Goal: Task Accomplishment & Management: Complete application form

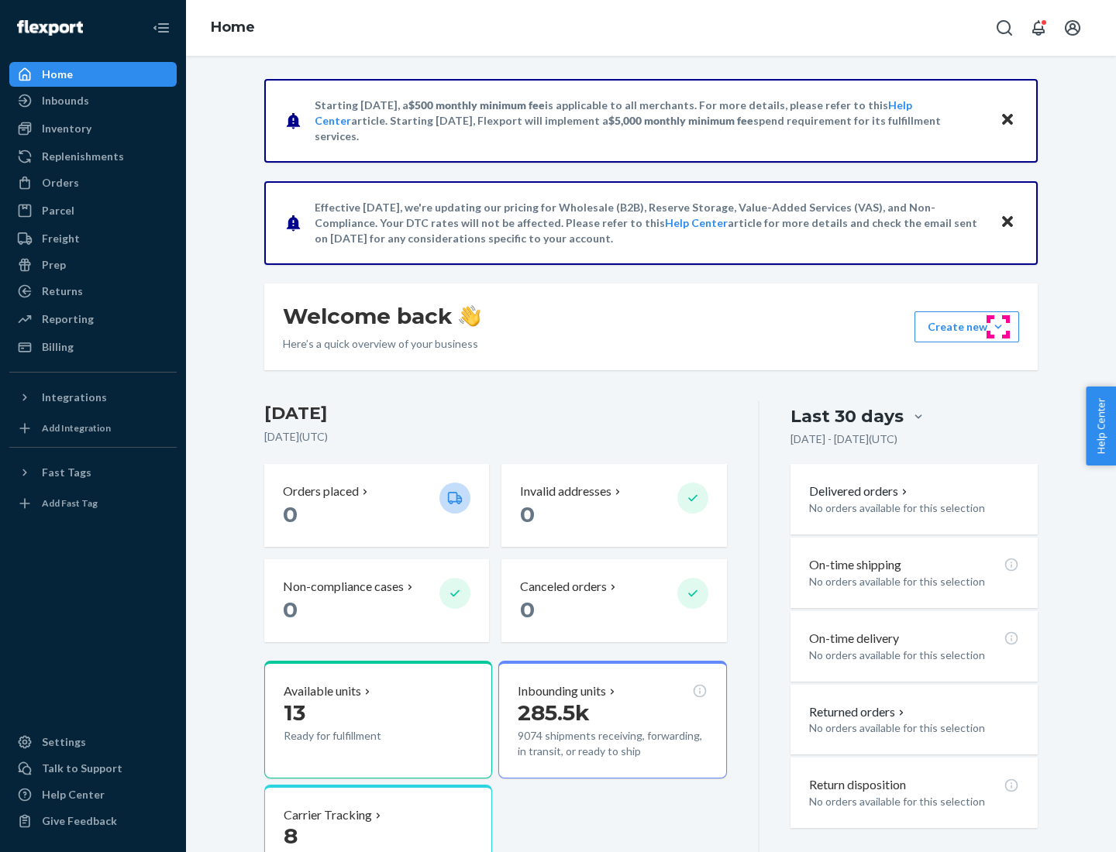
click at [998, 327] on button "Create new Create new inbound Create new order Create new product" at bounding box center [966, 326] width 105 height 31
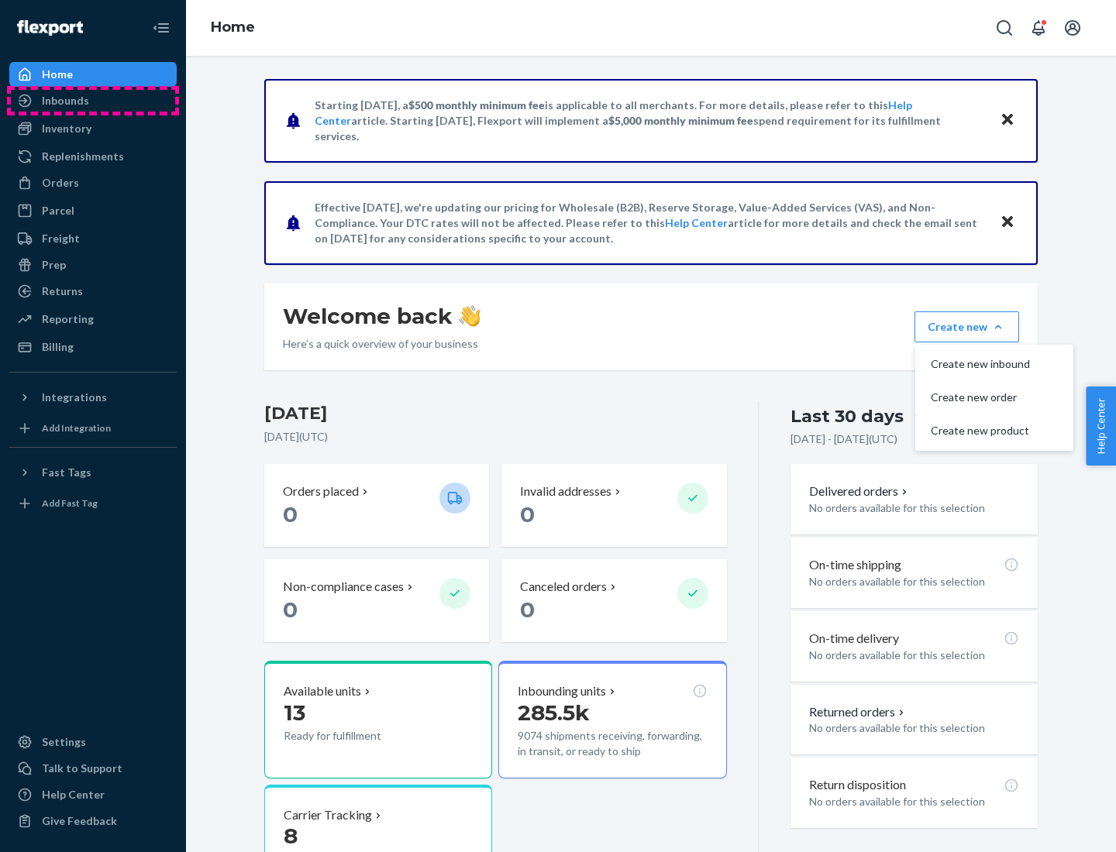
click at [93, 101] on div "Inbounds" at bounding box center [93, 101] width 164 height 22
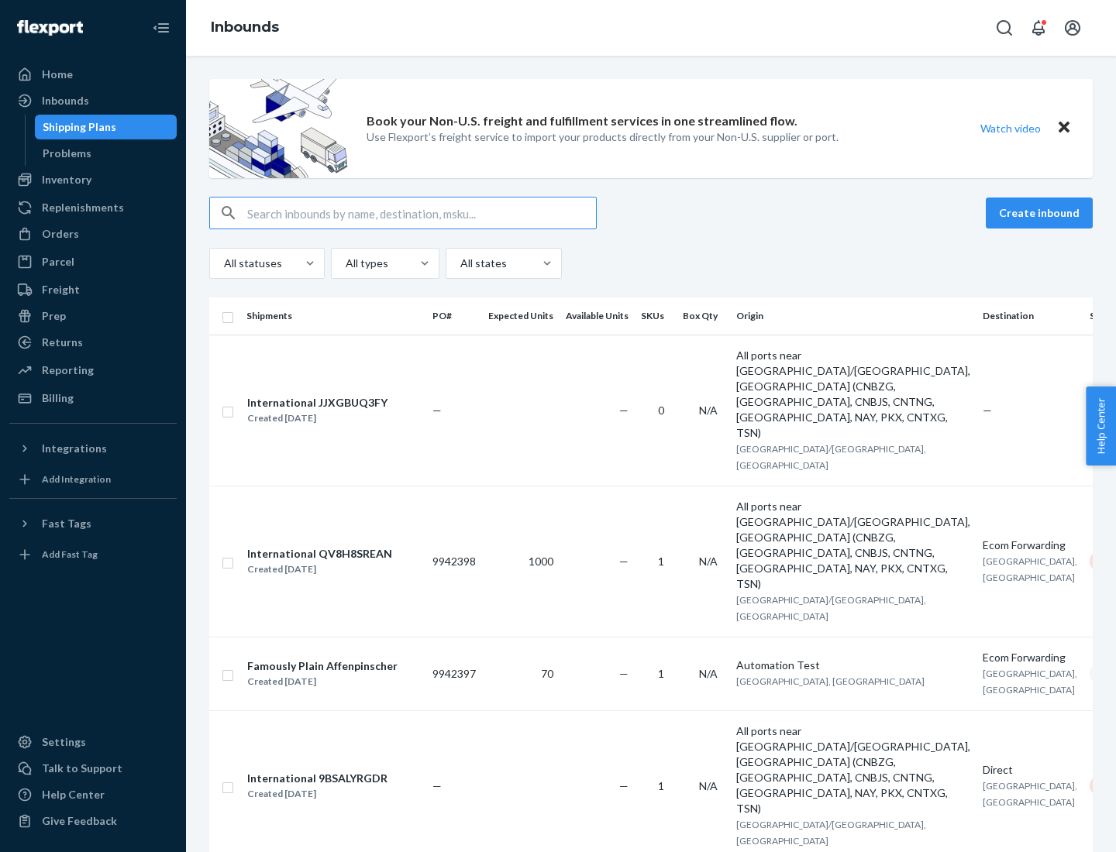
click at [1041, 213] on button "Create inbound" at bounding box center [1038, 213] width 107 height 31
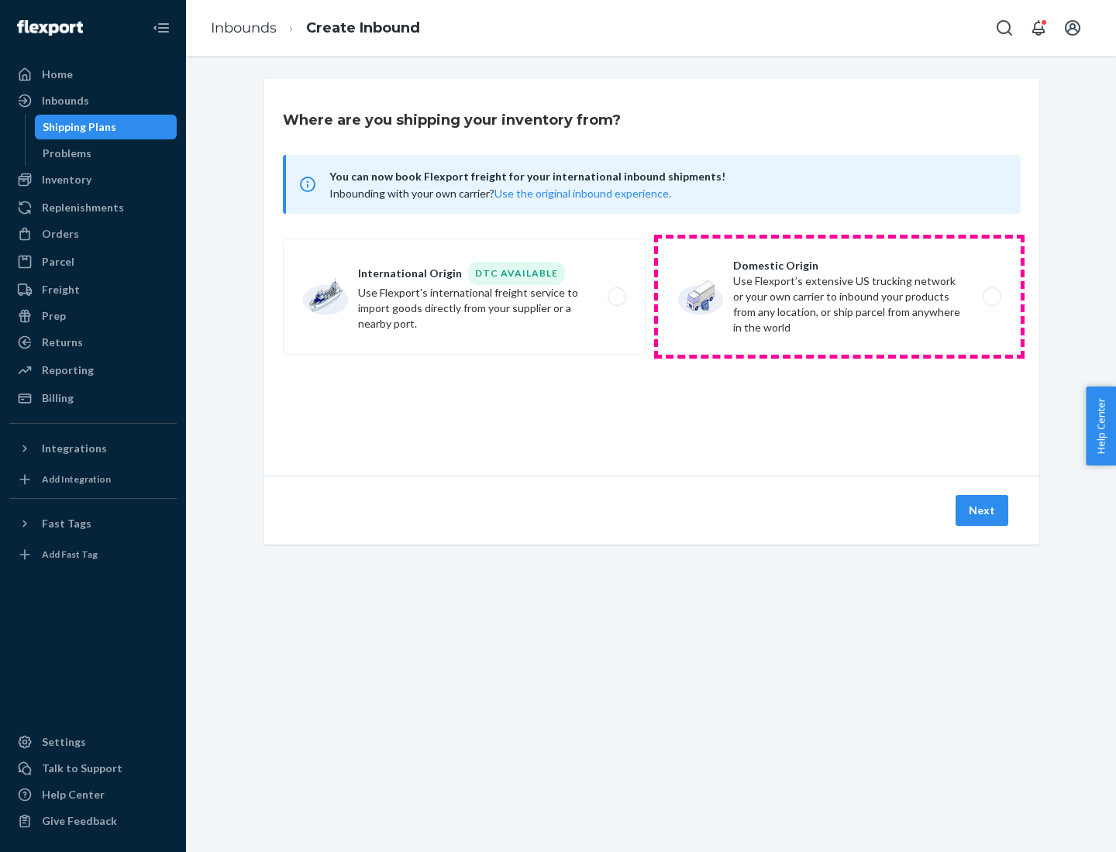
click at [839, 297] on label "Domestic Origin Use Flexport’s extensive US trucking network or your own carrie…" at bounding box center [839, 297] width 363 height 116
click at [991, 297] on input "Domestic Origin Use Flexport’s extensive US trucking network or your own carrie…" at bounding box center [996, 297] width 10 height 10
radio input "true"
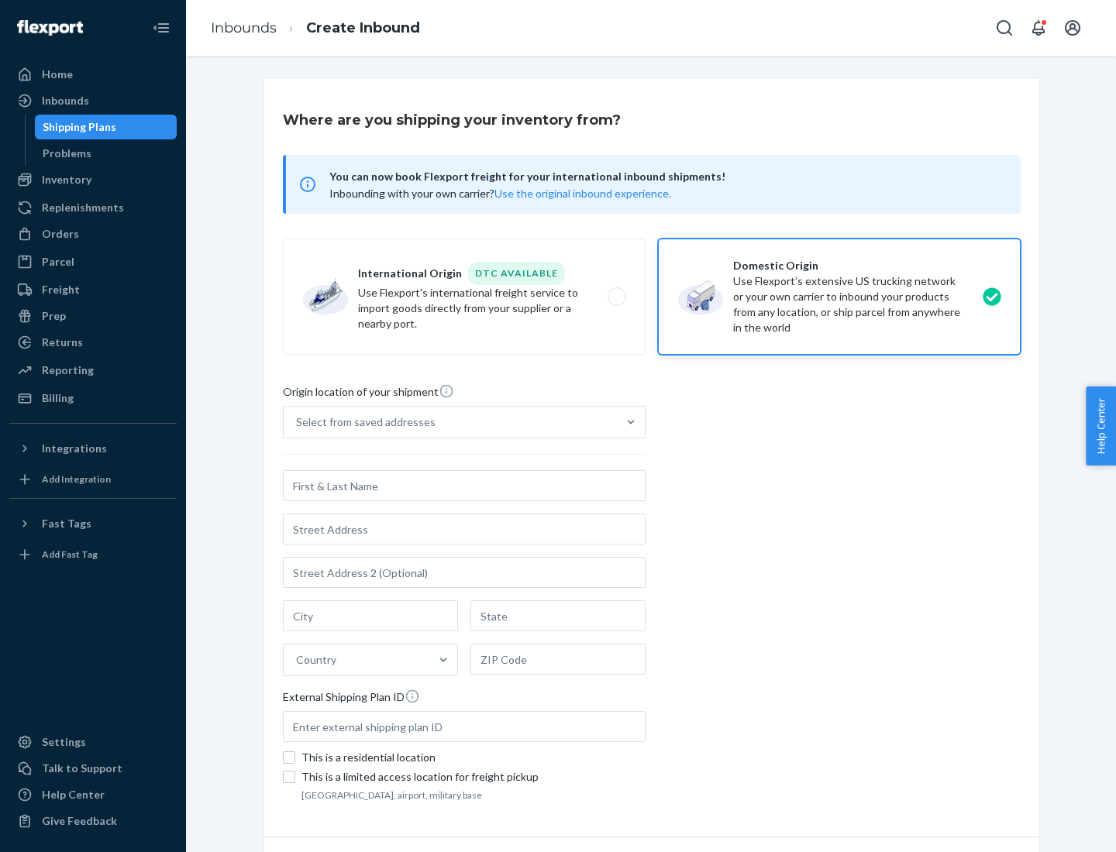
click at [362, 422] on div "Select from saved addresses" at bounding box center [365, 421] width 139 height 15
click at [297, 422] on input "Select from saved addresses" at bounding box center [297, 421] width 2 height 15
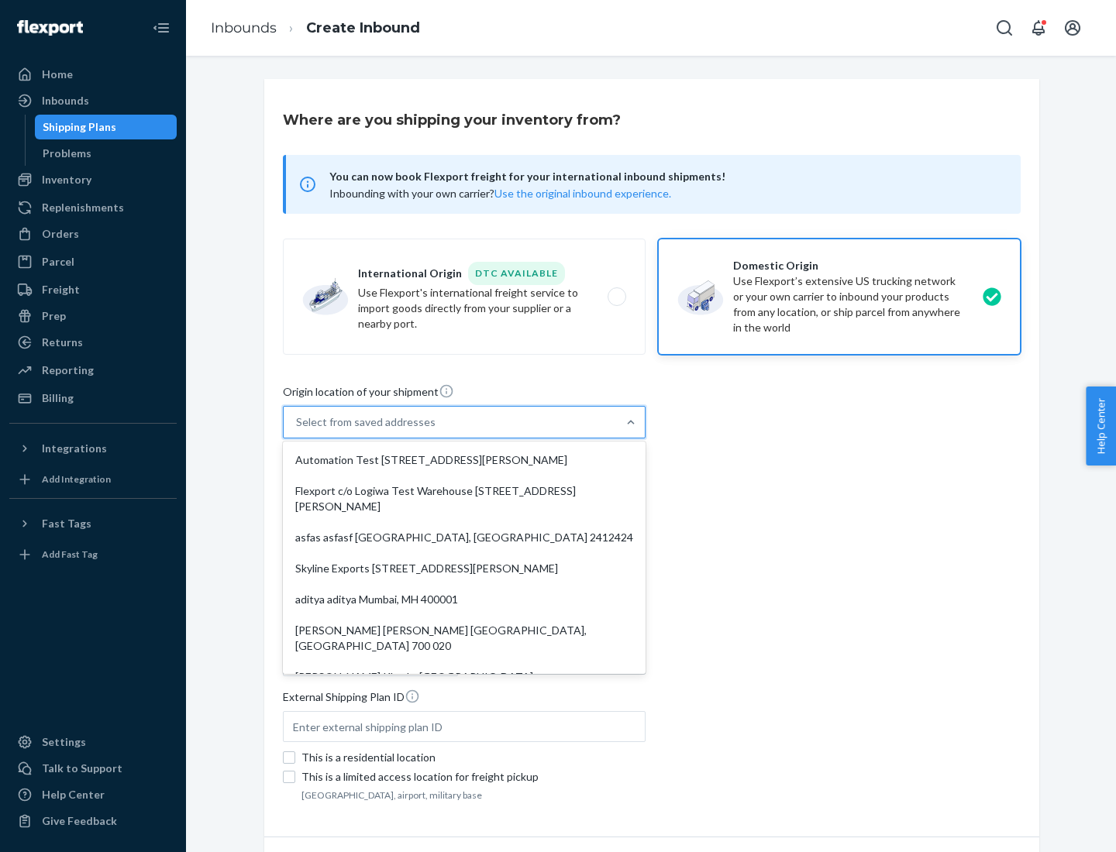
scroll to position [6, 0]
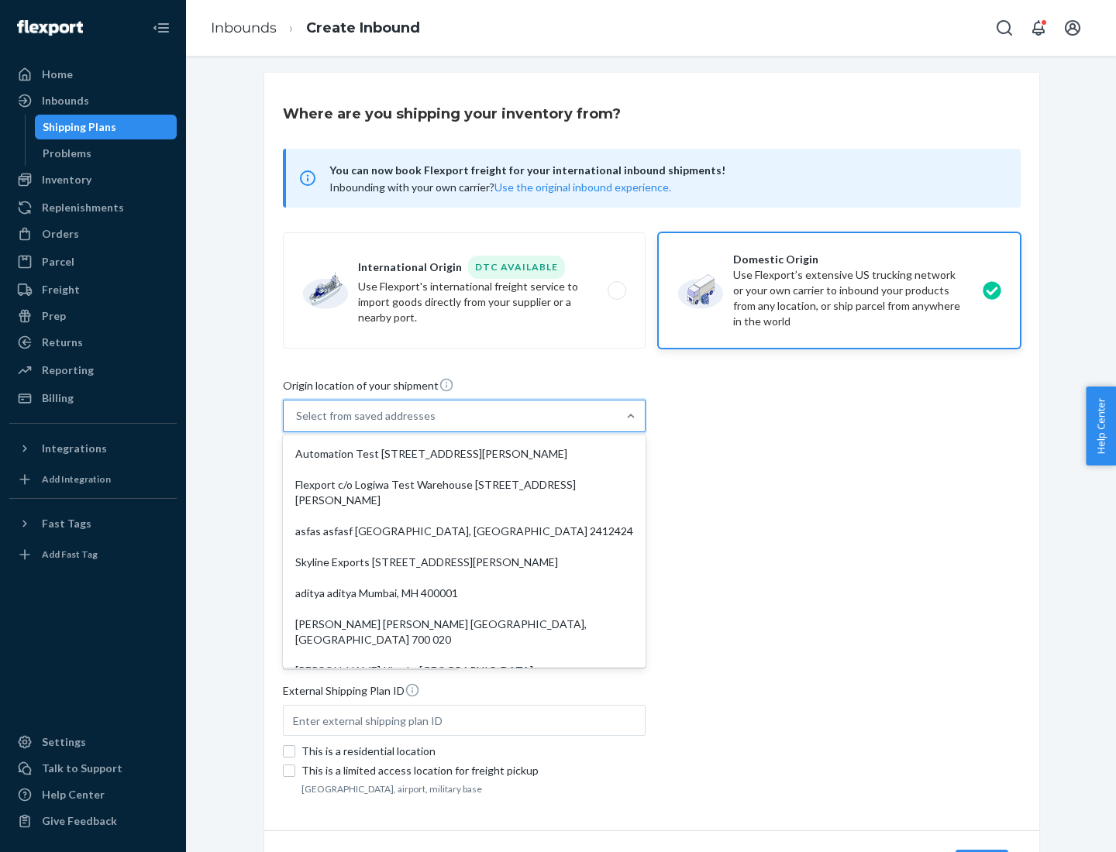
click at [464, 454] on div "Automation Test [STREET_ADDRESS][PERSON_NAME]" at bounding box center [464, 453] width 356 height 31
click at [297, 424] on input "option Automation Test [STREET_ADDRESS][PERSON_NAME]. 9 results available. Use …" at bounding box center [297, 415] width 2 height 15
type input "Automation Test"
type input "9th Floor"
type input "[GEOGRAPHIC_DATA]"
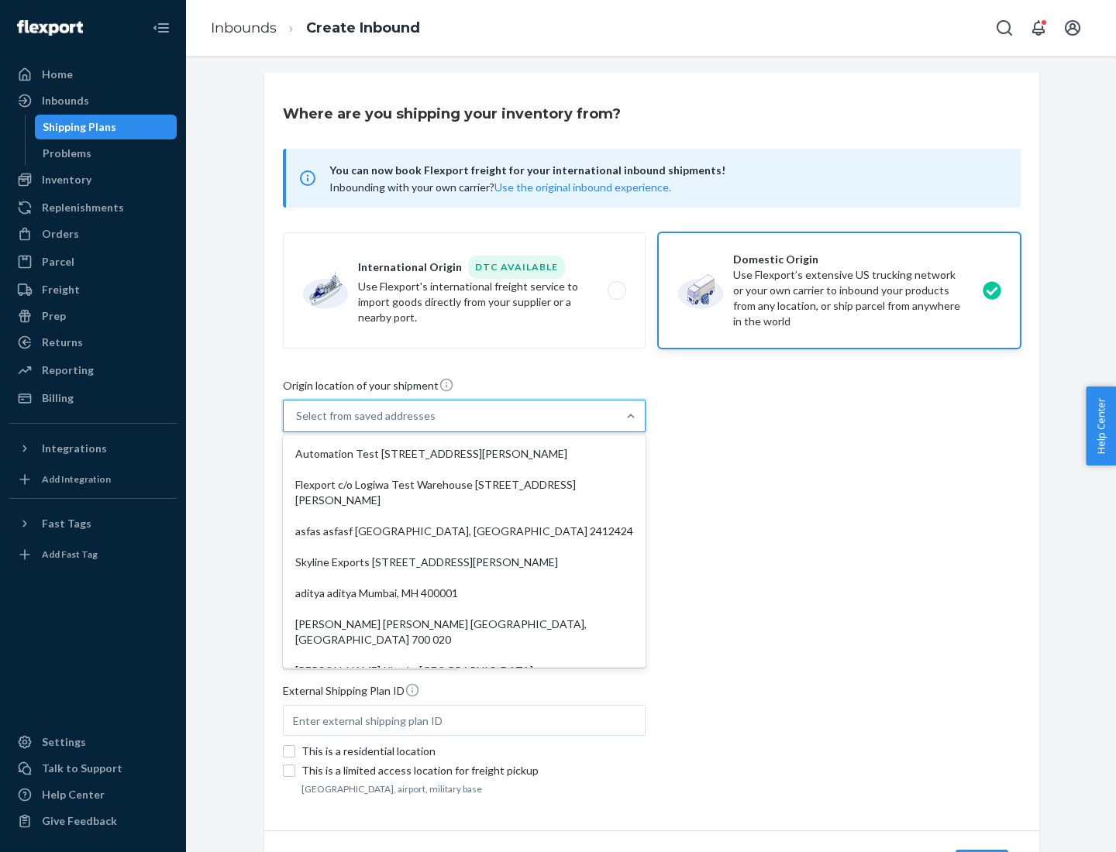
type input "CA"
type input "94104"
type input "[STREET_ADDRESS][PERSON_NAME]"
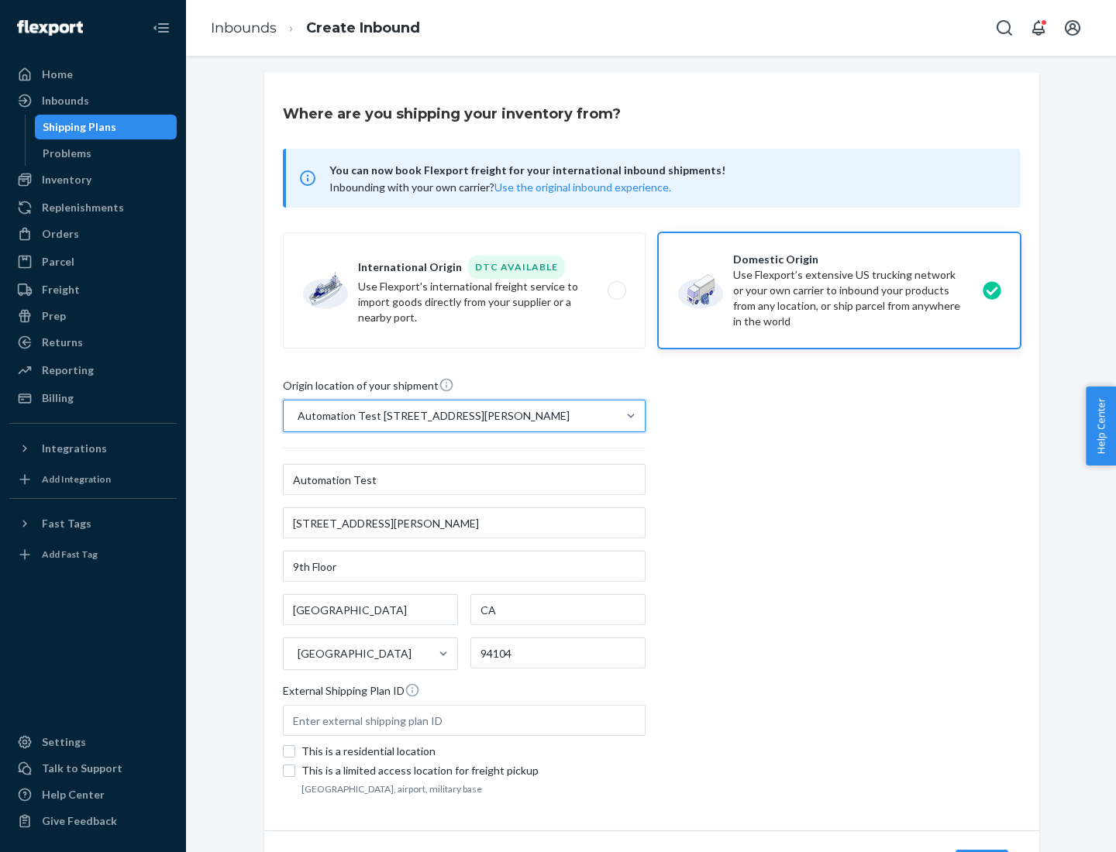
scroll to position [91, 0]
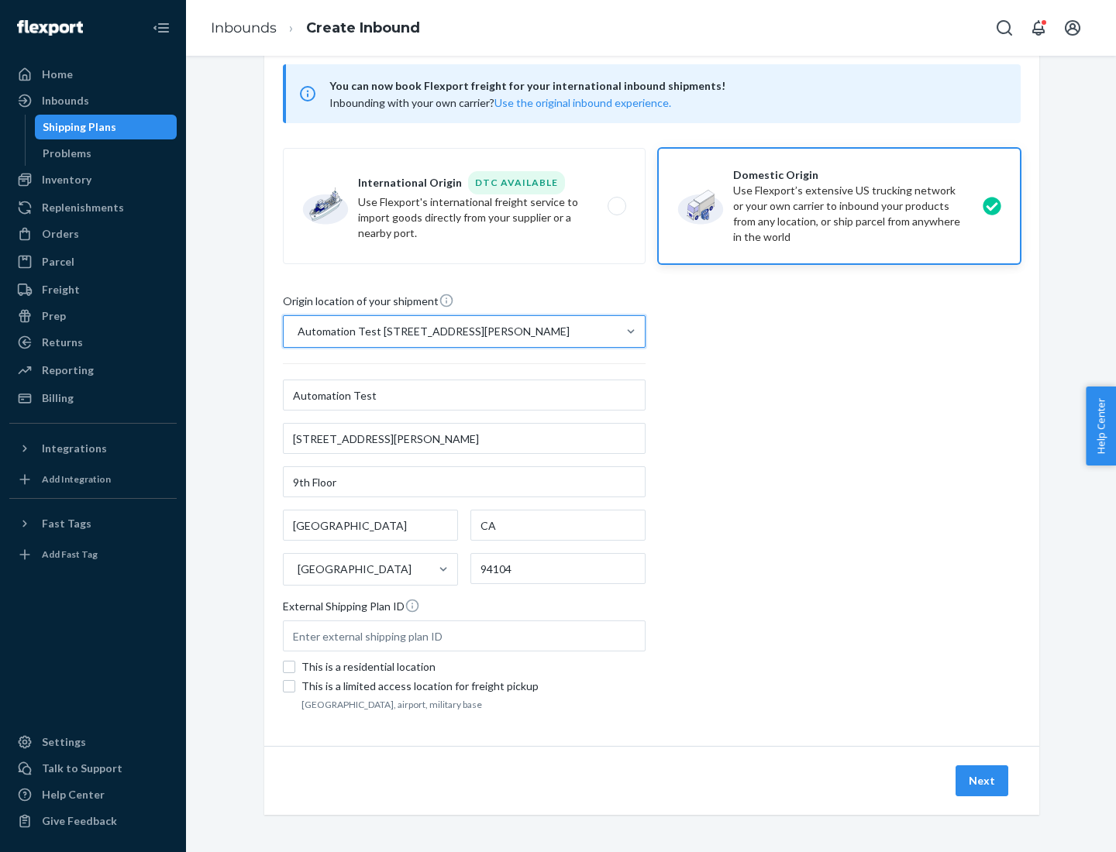
click at [982, 781] on button "Next" at bounding box center [981, 780] width 53 height 31
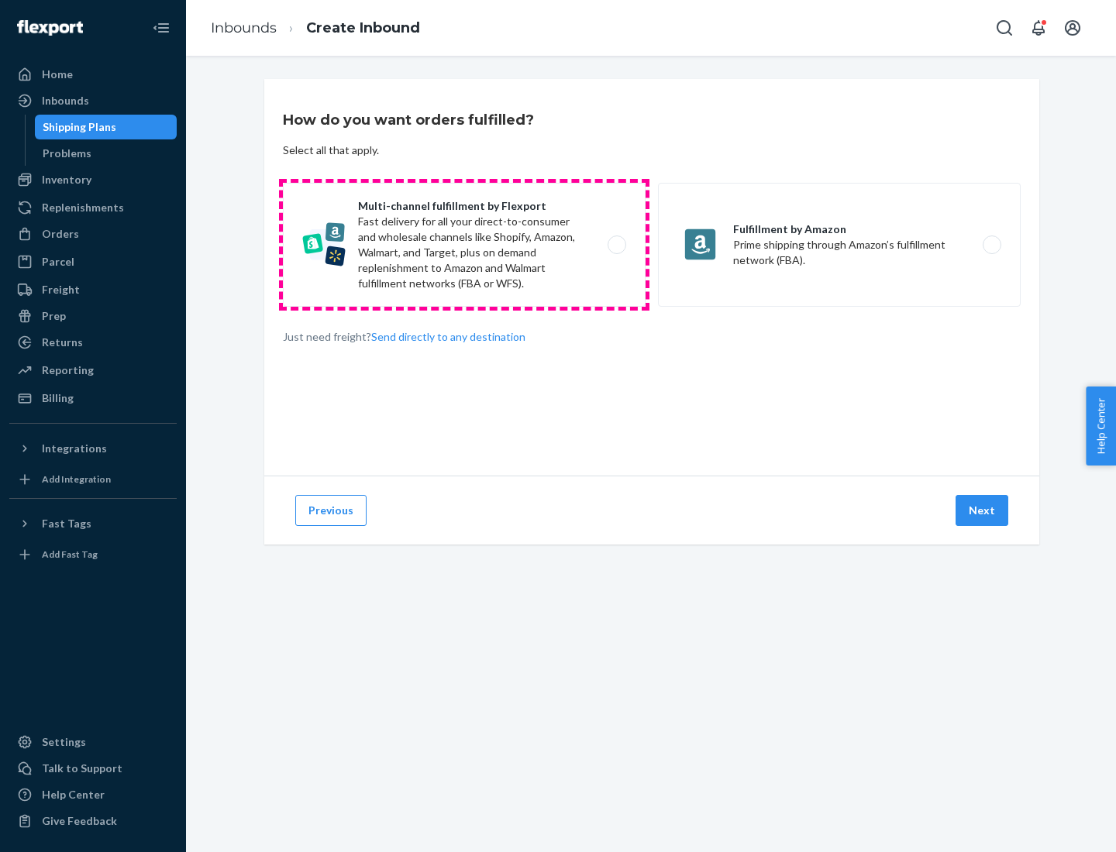
click at [464, 245] on label "Multi-channel fulfillment by Flexport Fast delivery for all your direct-to-cons…" at bounding box center [464, 245] width 363 height 124
click at [616, 245] on input "Multi-channel fulfillment by Flexport Fast delivery for all your direct-to-cons…" at bounding box center [621, 245] width 10 height 10
radio input "true"
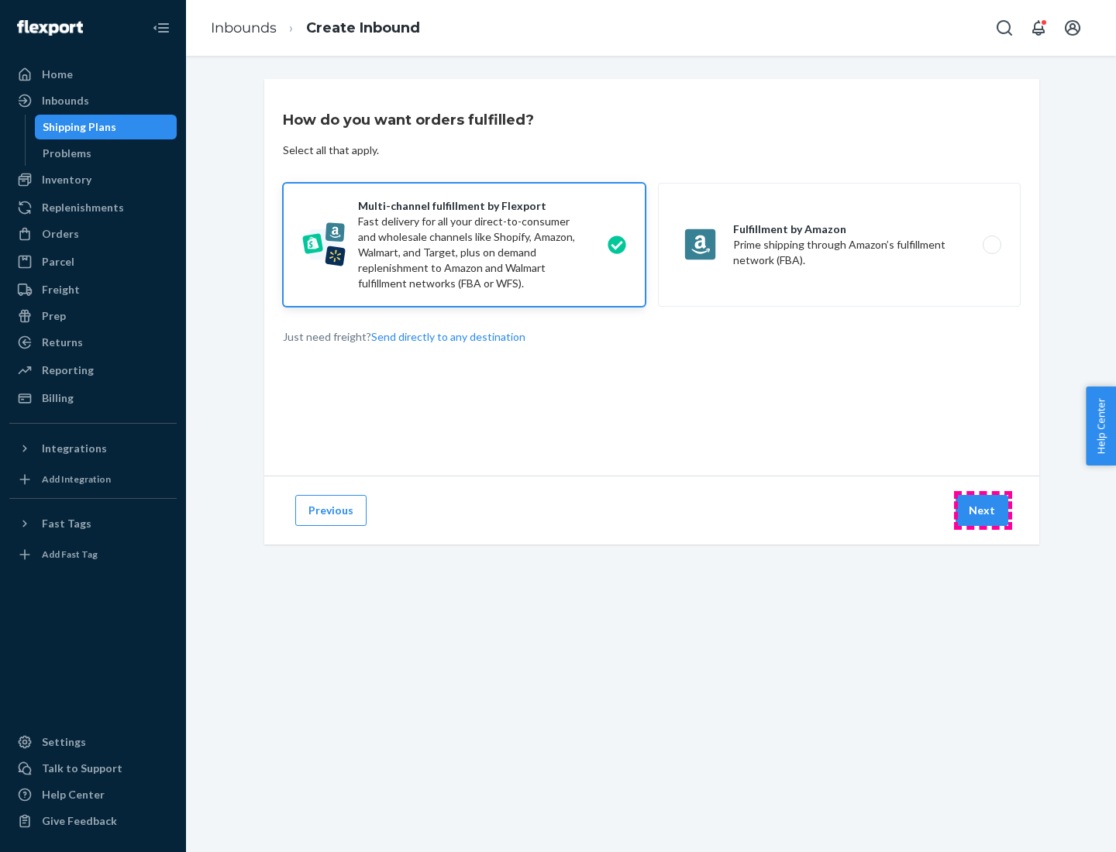
click at [982, 511] on button "Next" at bounding box center [981, 510] width 53 height 31
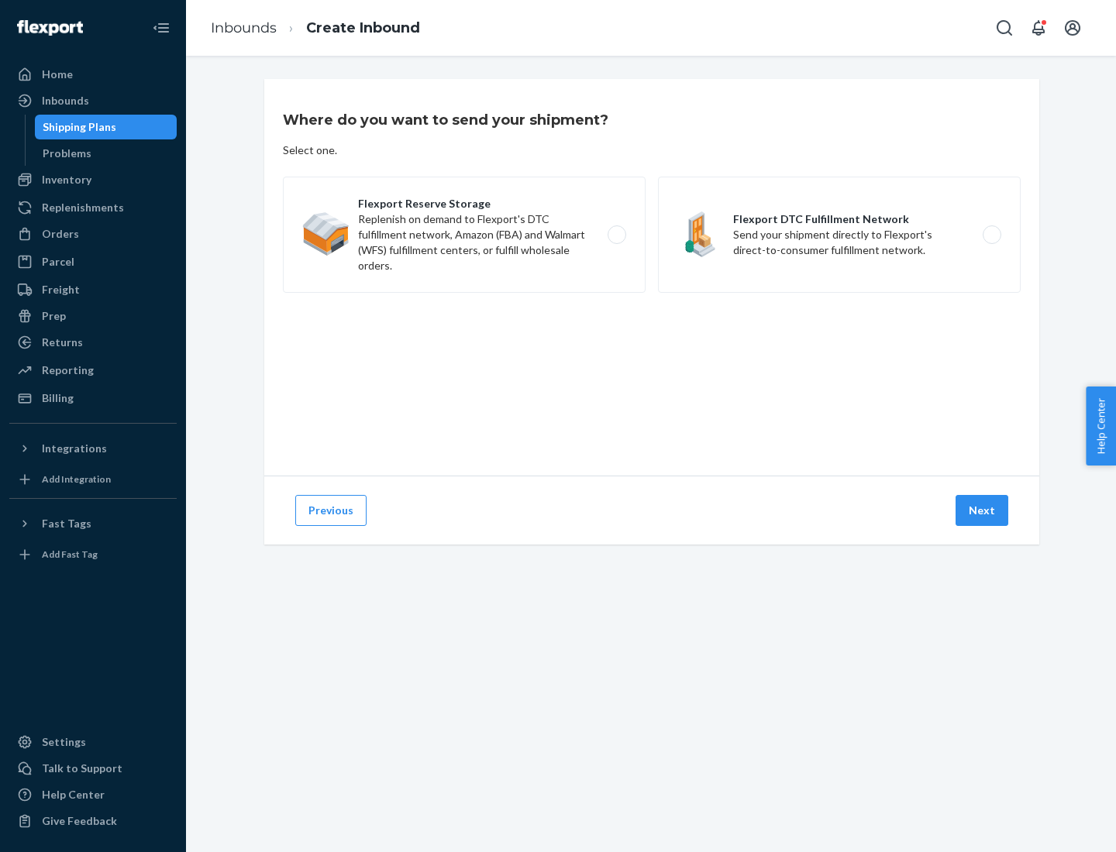
click at [839, 235] on label "Flexport DTC Fulfillment Network Send your shipment directly to Flexport's dire…" at bounding box center [839, 235] width 363 height 116
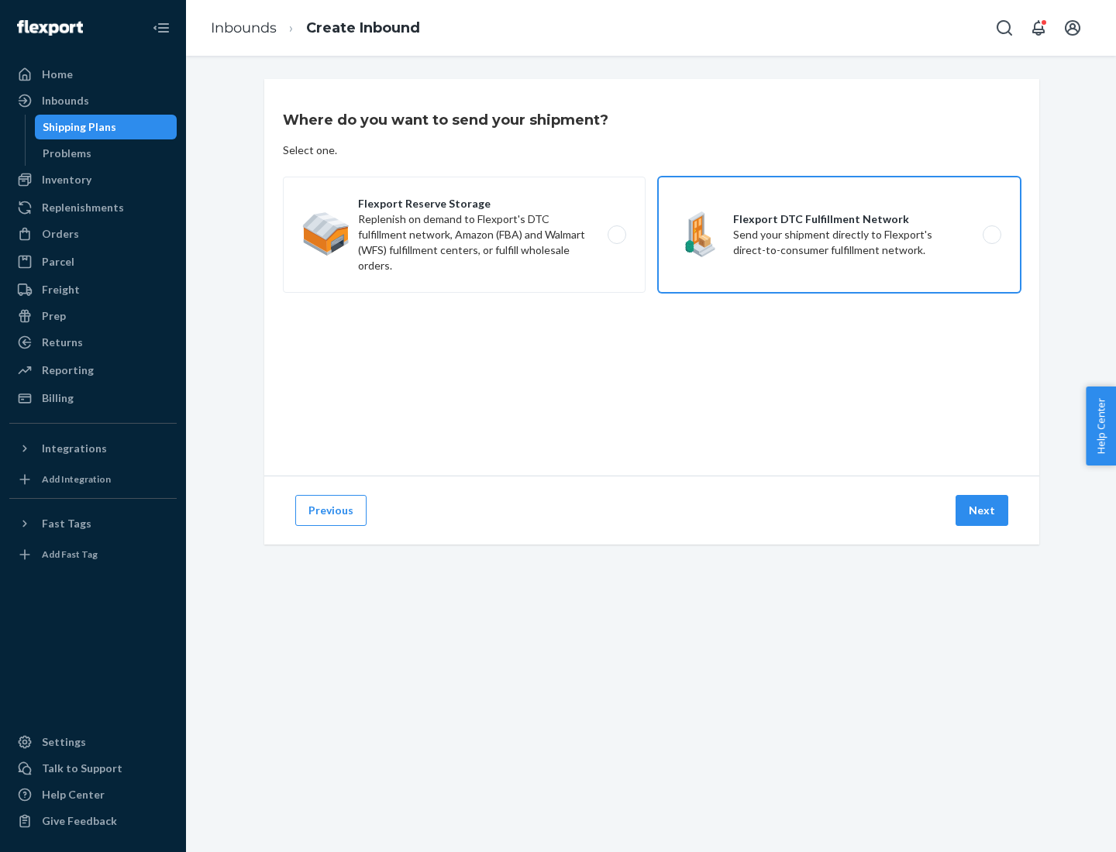
click at [991, 235] on input "Flexport DTC Fulfillment Network Send your shipment directly to Flexport's dire…" at bounding box center [996, 235] width 10 height 10
radio input "true"
click at [982, 511] on button "Next" at bounding box center [981, 510] width 53 height 31
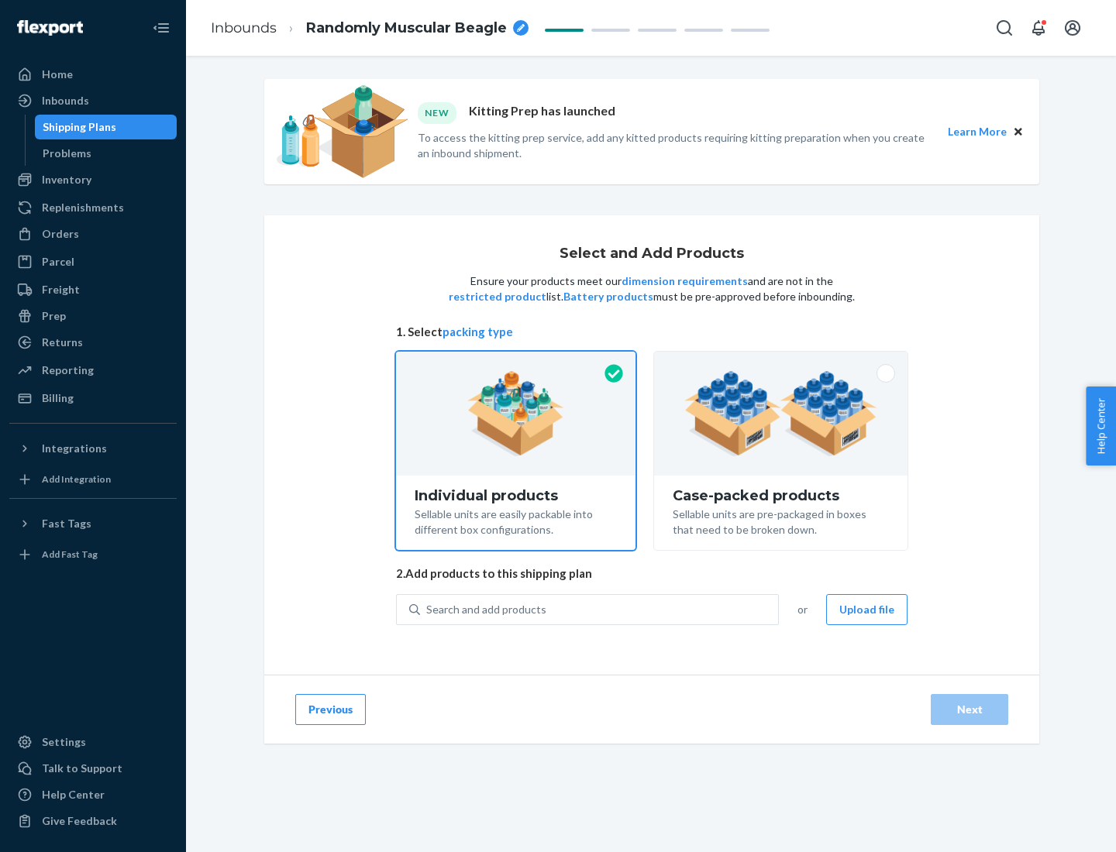
click at [781, 414] on img at bounding box center [780, 413] width 193 height 85
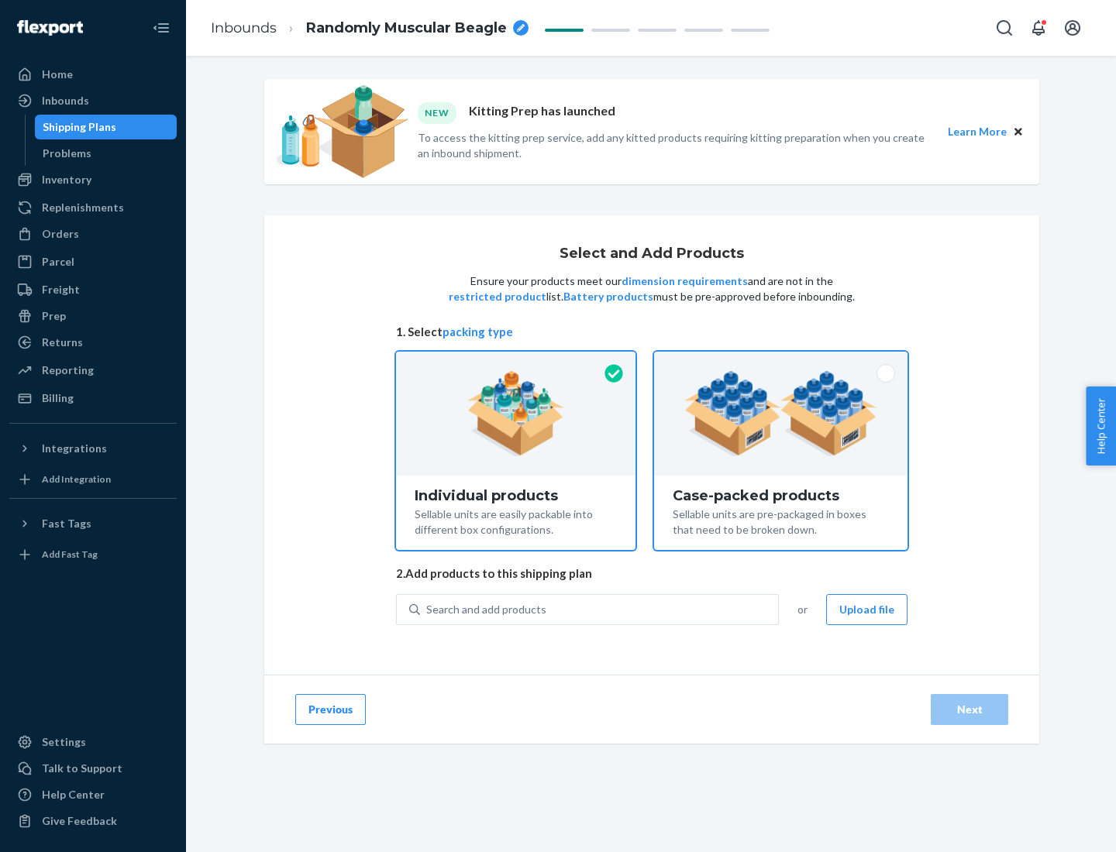
click at [781, 362] on input "Case-packed products Sellable units are pre-packaged in boxes that need to be b…" at bounding box center [780, 357] width 10 height 10
radio input "true"
radio input "false"
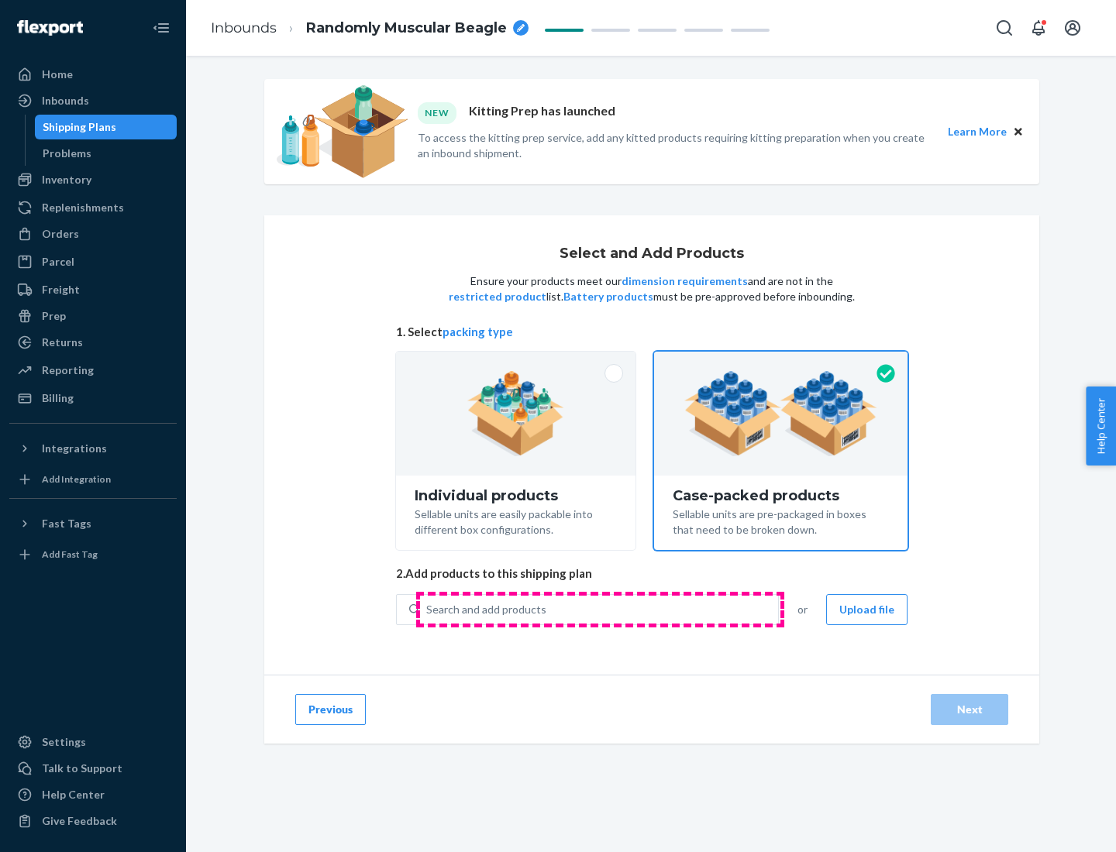
click at [600, 609] on div "Search and add products" at bounding box center [599, 610] width 358 height 28
click at [428, 609] on input "Search and add products" at bounding box center [427, 609] width 2 height 15
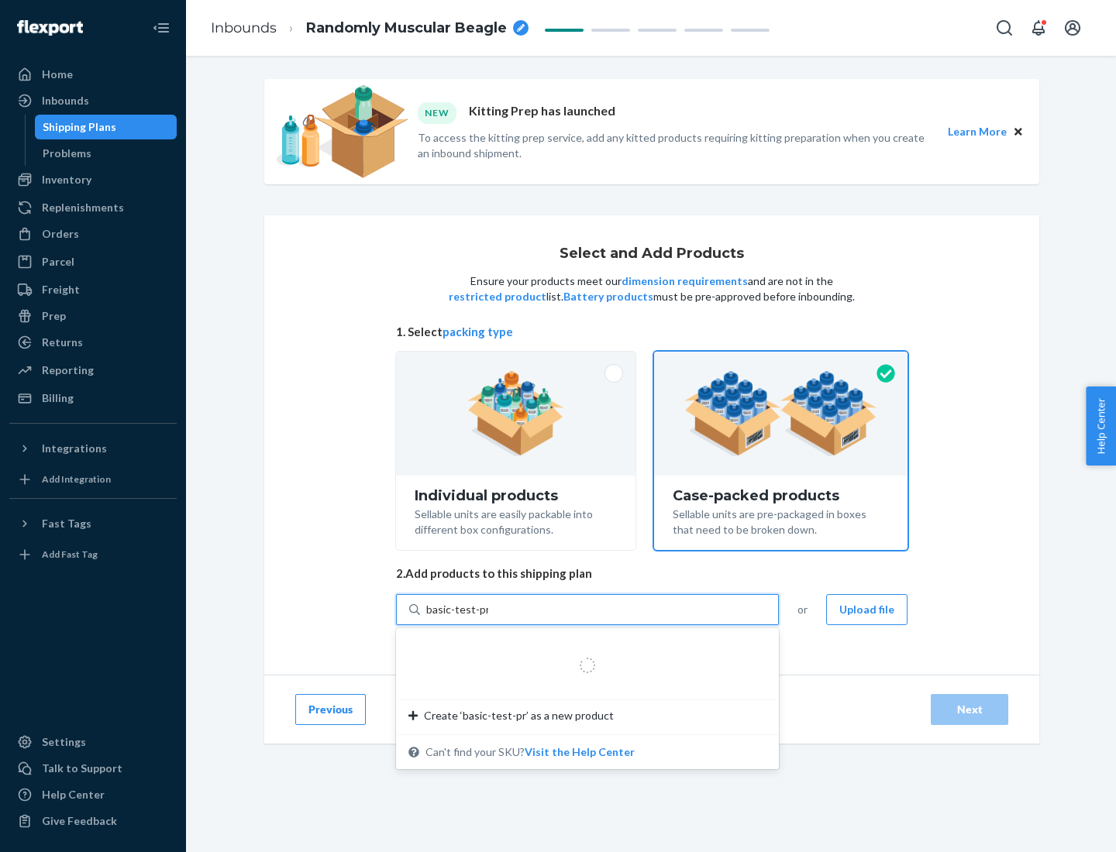
type input "basic-test-product-1"
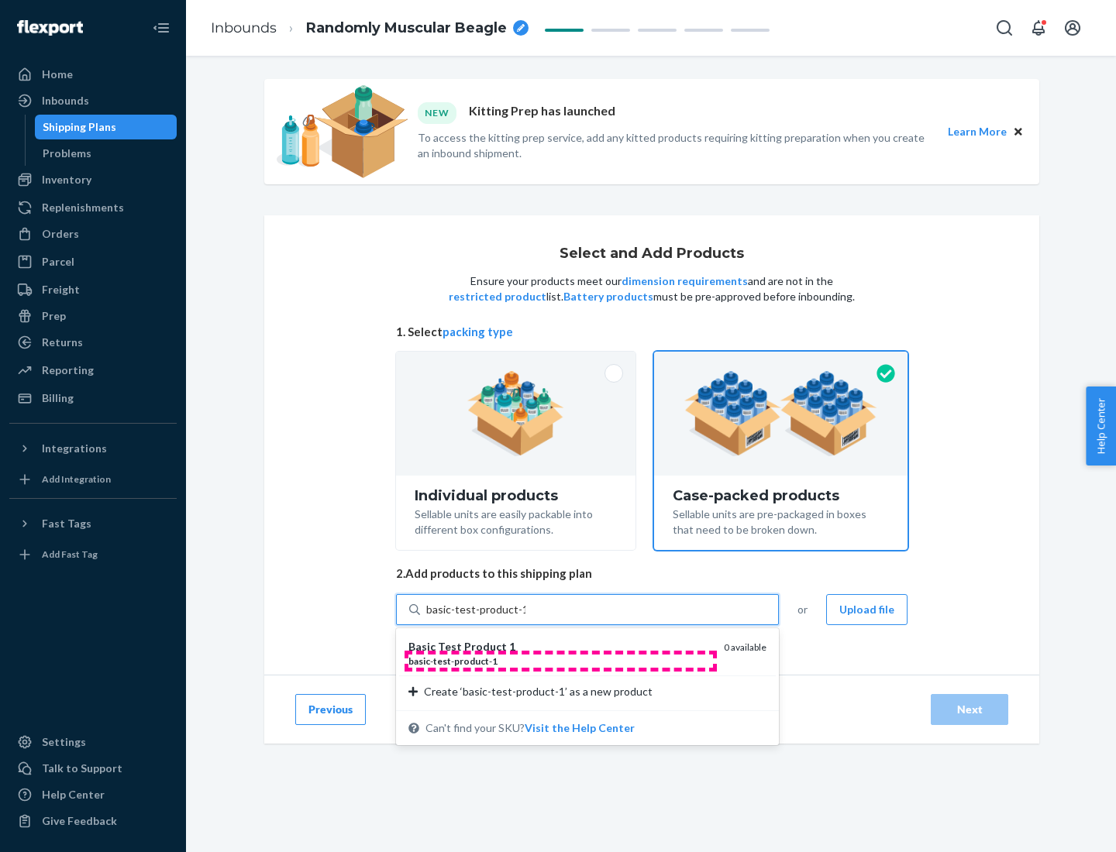
click at [560, 661] on div "basic - test - product - 1" at bounding box center [559, 661] width 303 height 13
click at [525, 617] on input "basic-test-product-1" at bounding box center [475, 609] width 99 height 15
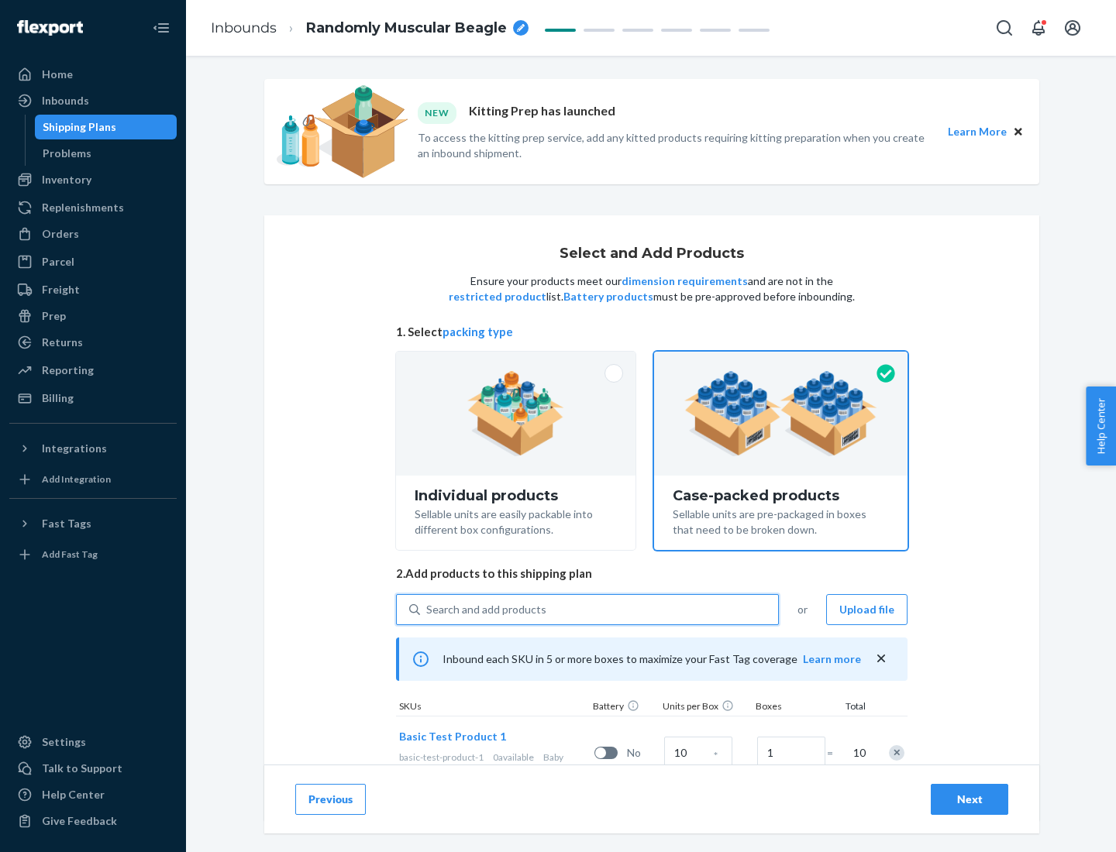
scroll to position [56, 0]
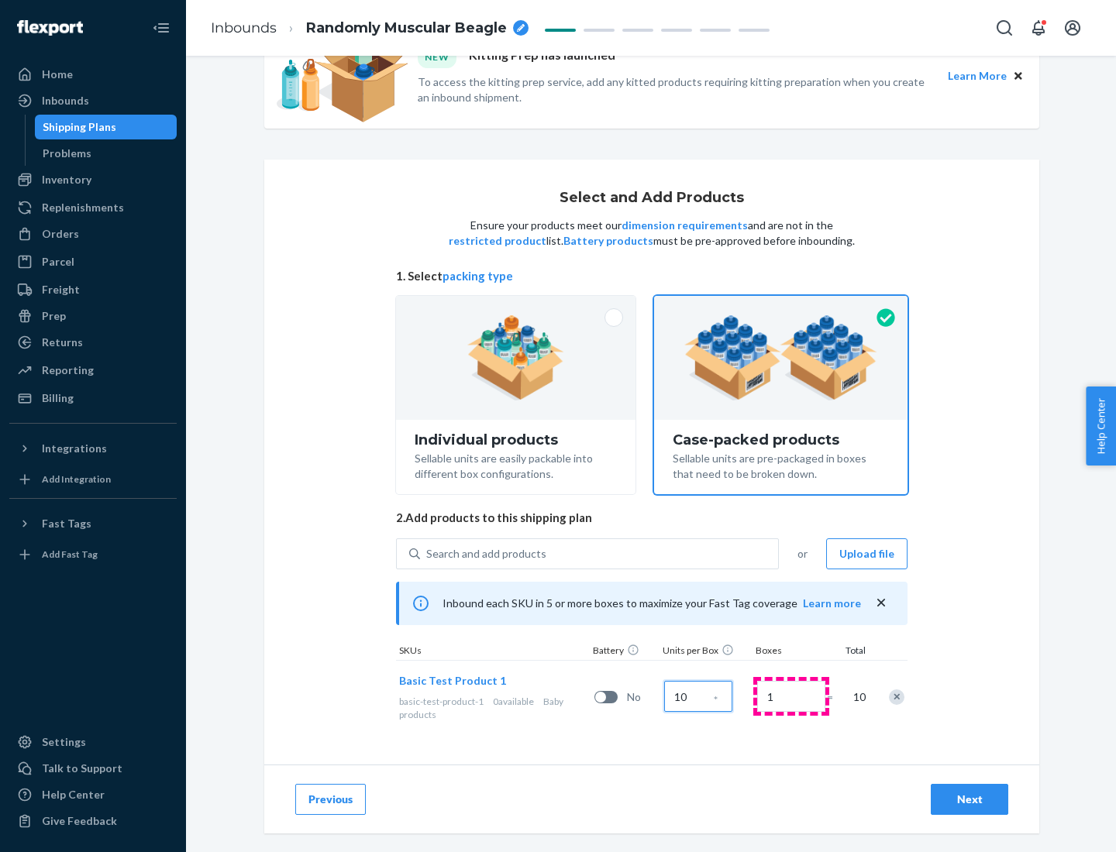
type input "10"
type input "7"
click at [969, 799] on div "Next" at bounding box center [969, 799] width 51 height 15
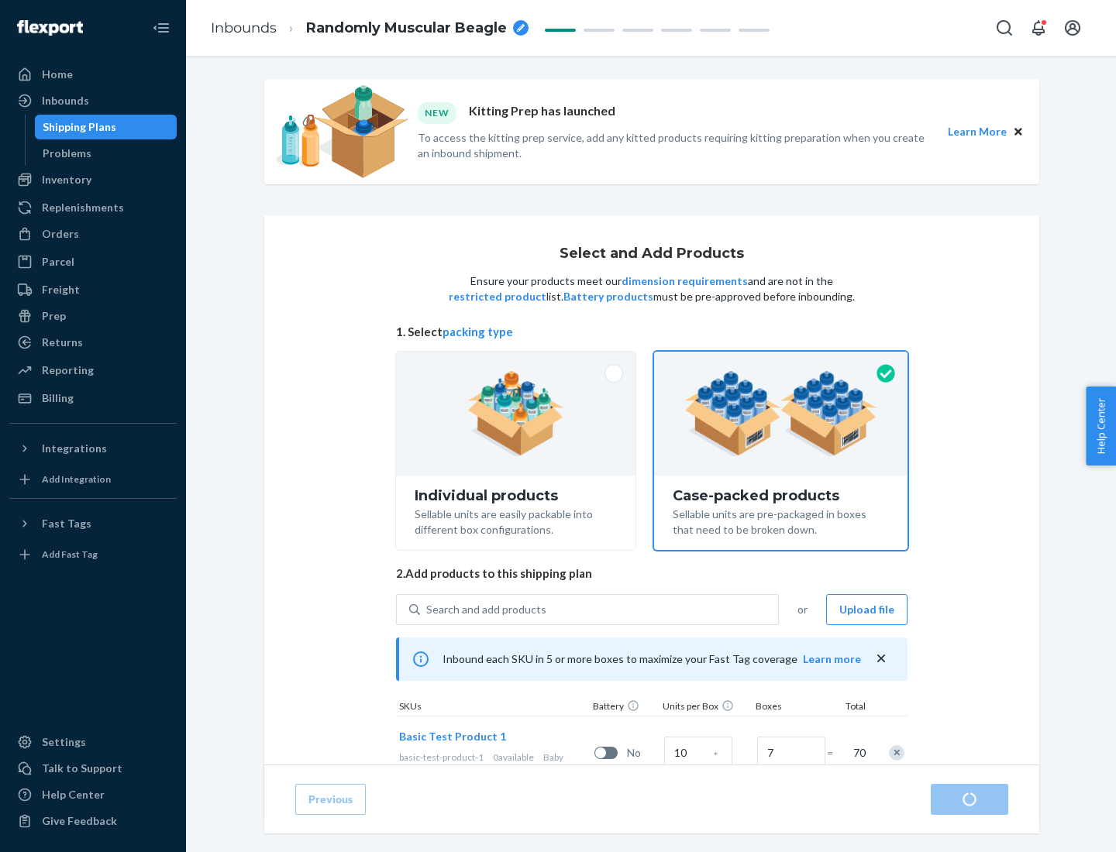
radio input "true"
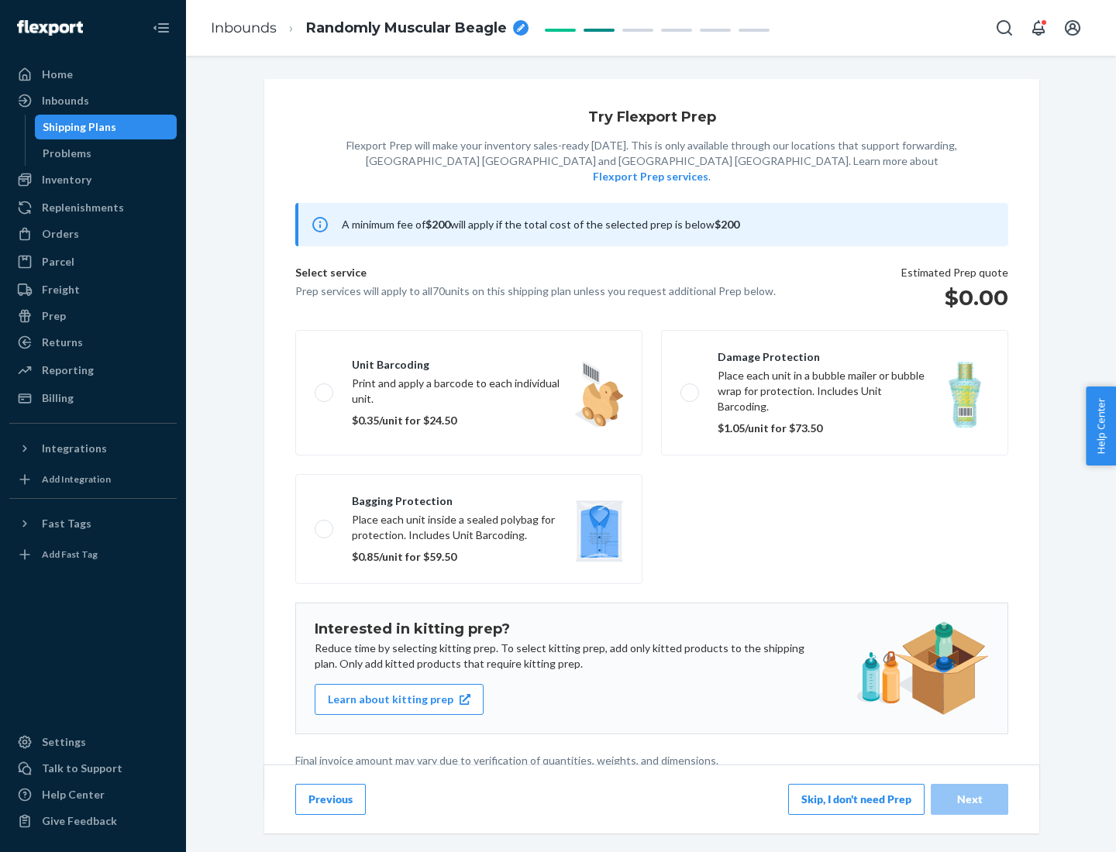
scroll to position [4, 0]
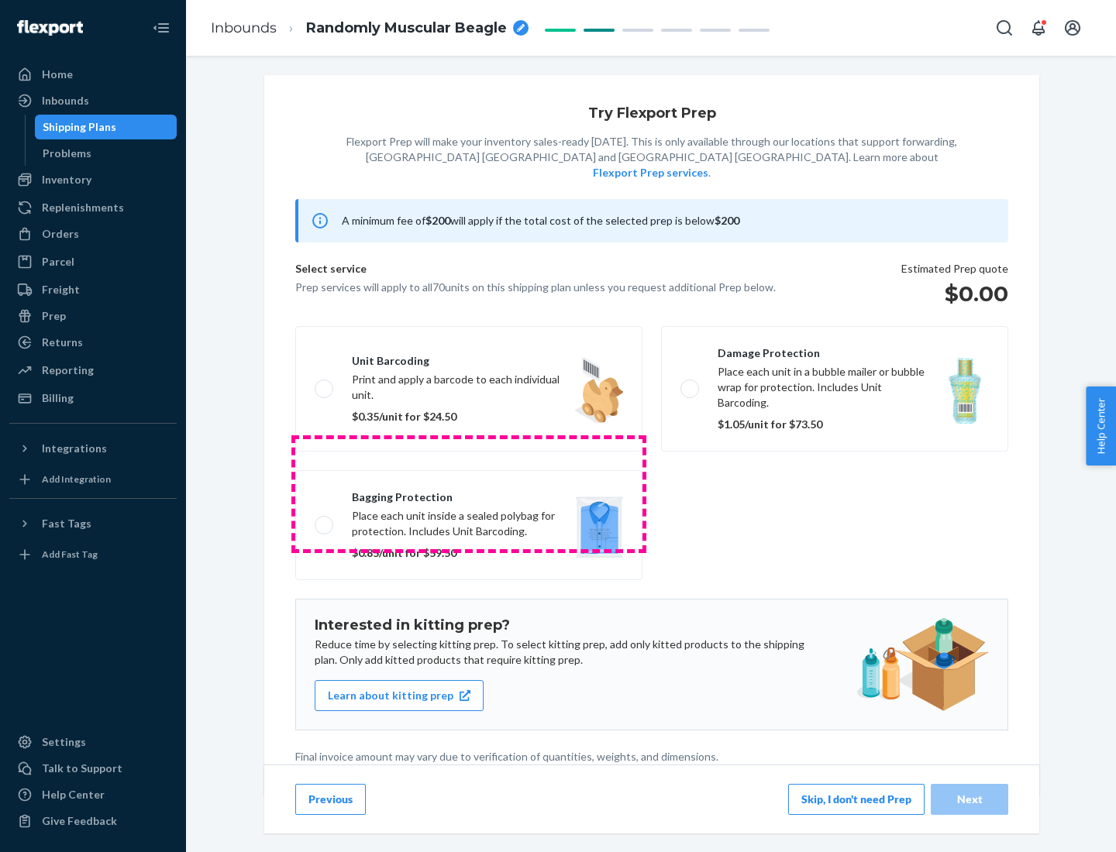
click at [469, 493] on label "Bagging protection Place each unit inside a sealed polybag for protection. Incl…" at bounding box center [468, 525] width 347 height 110
click at [325, 520] on input "Bagging protection Place each unit inside a sealed polybag for protection. Incl…" at bounding box center [320, 525] width 10 height 10
checkbox input "true"
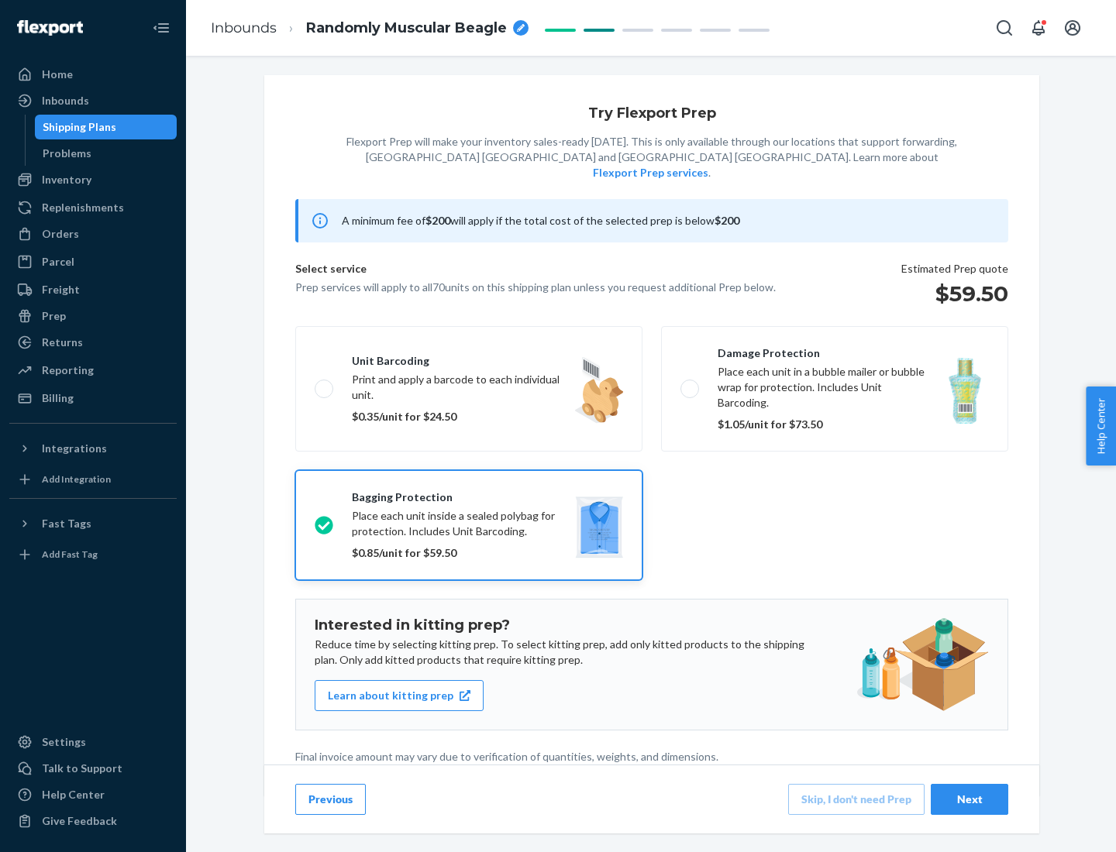
click at [969, 799] on div "Next" at bounding box center [969, 799] width 51 height 15
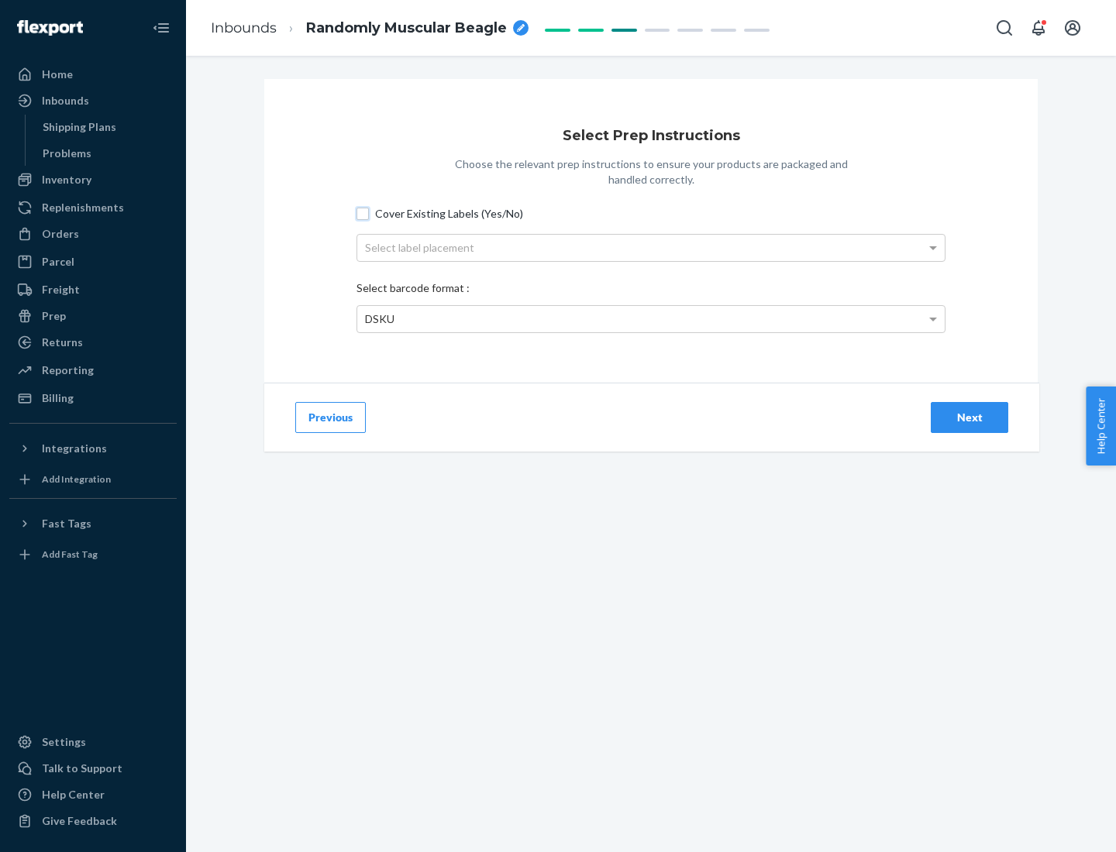
click at [363, 213] on input "Cover Existing Labels (Yes/No)" at bounding box center [362, 214] width 12 height 12
checkbox input "true"
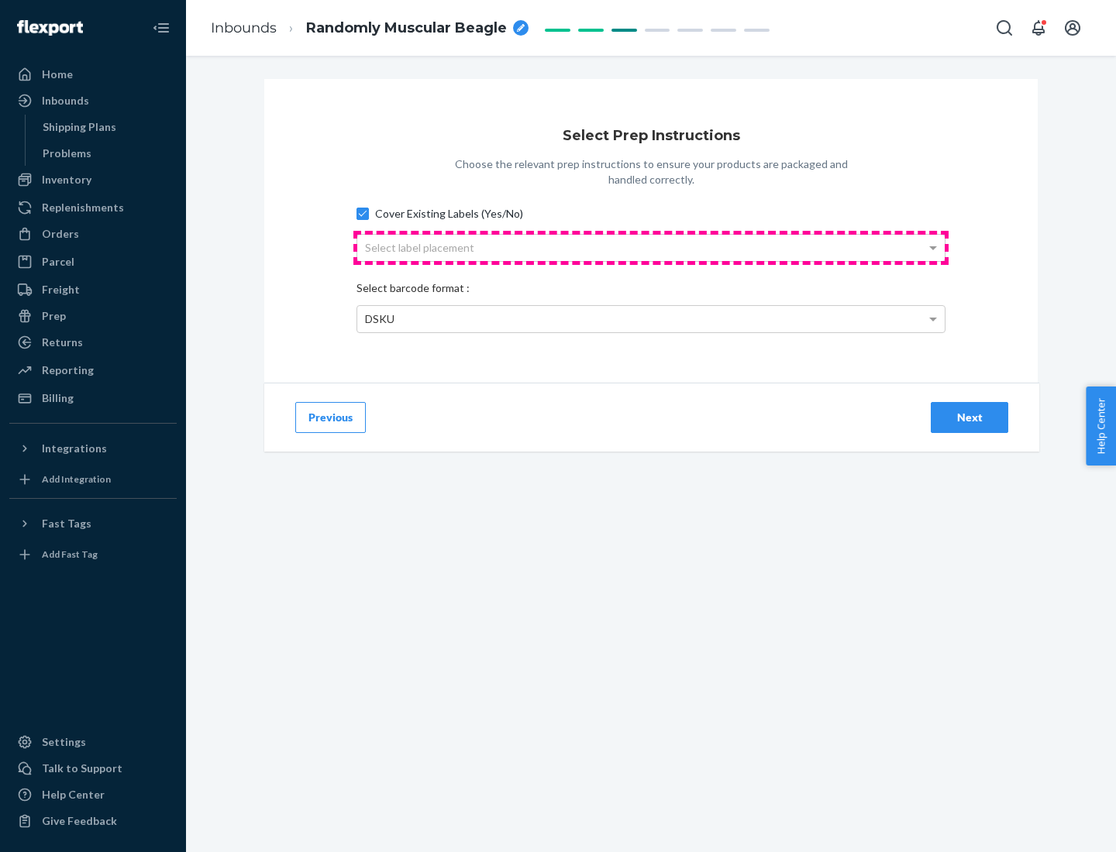
click at [651, 247] on div "Select label placement" at bounding box center [650, 248] width 587 height 26
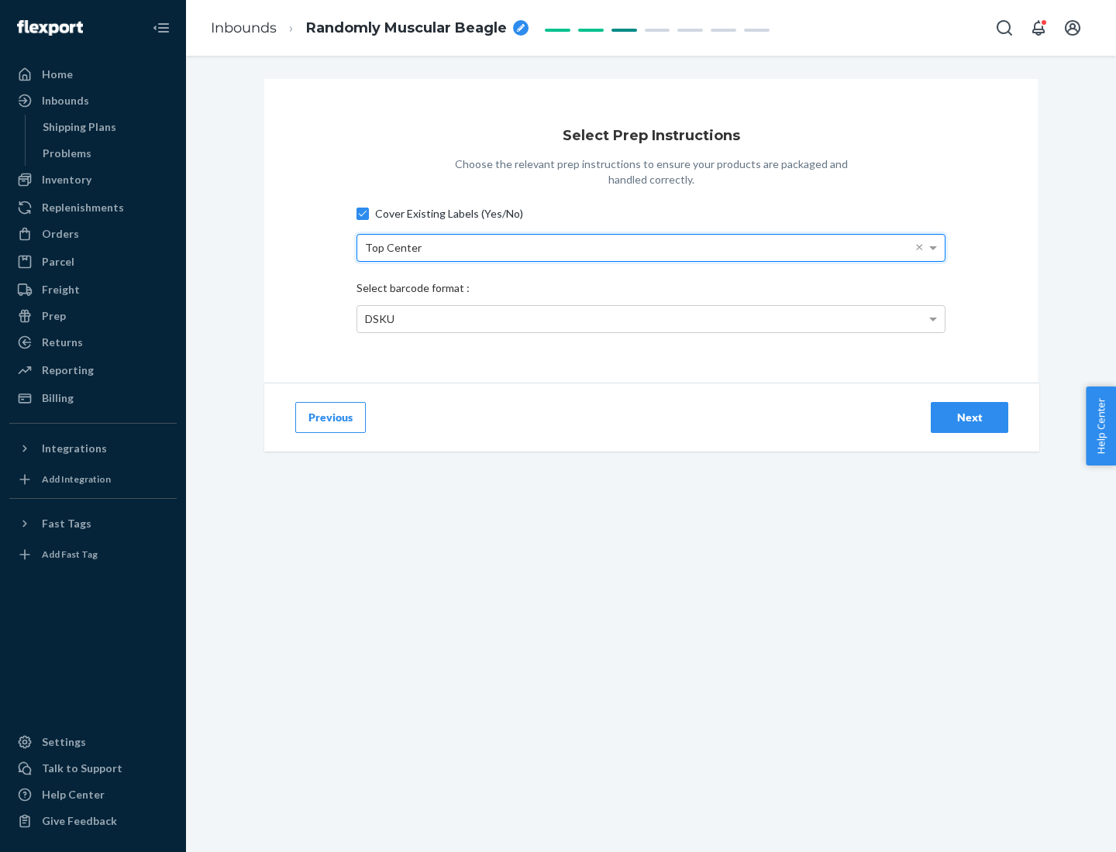
click at [651, 318] on div "DSKU" at bounding box center [650, 319] width 587 height 26
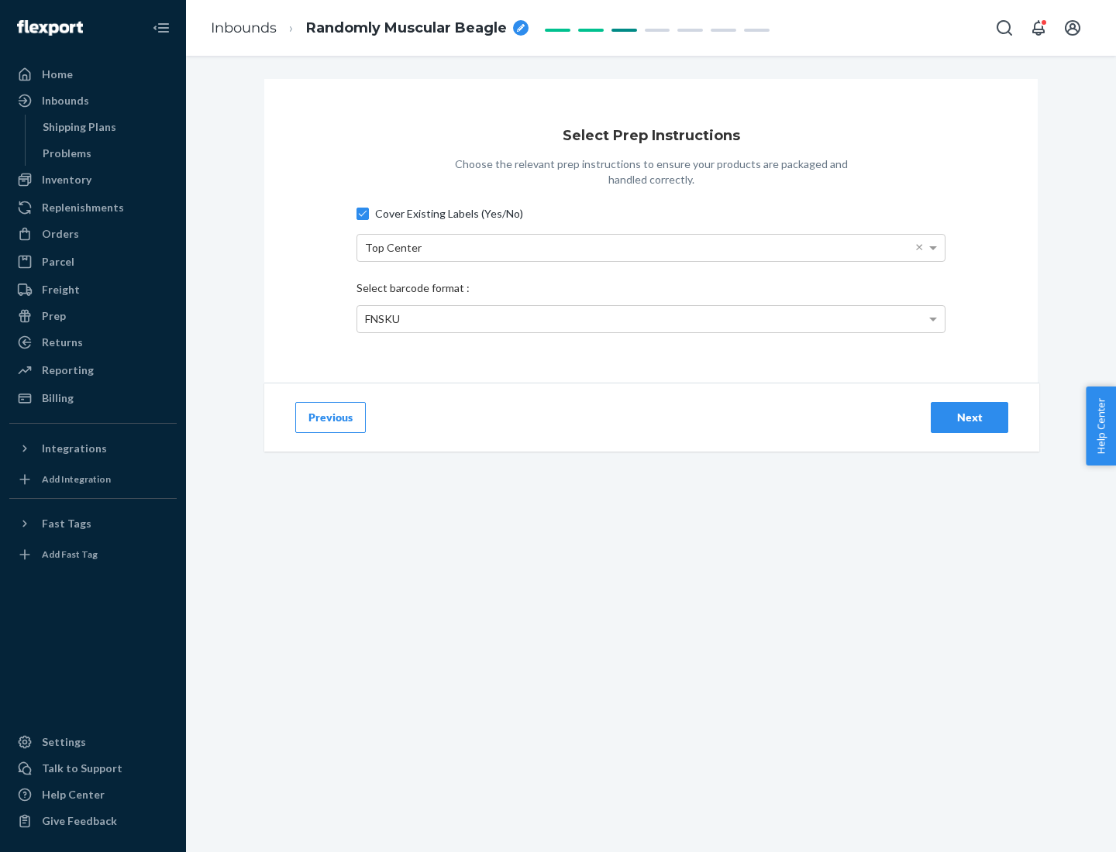
click at [969, 417] on div "Next" at bounding box center [969, 417] width 51 height 15
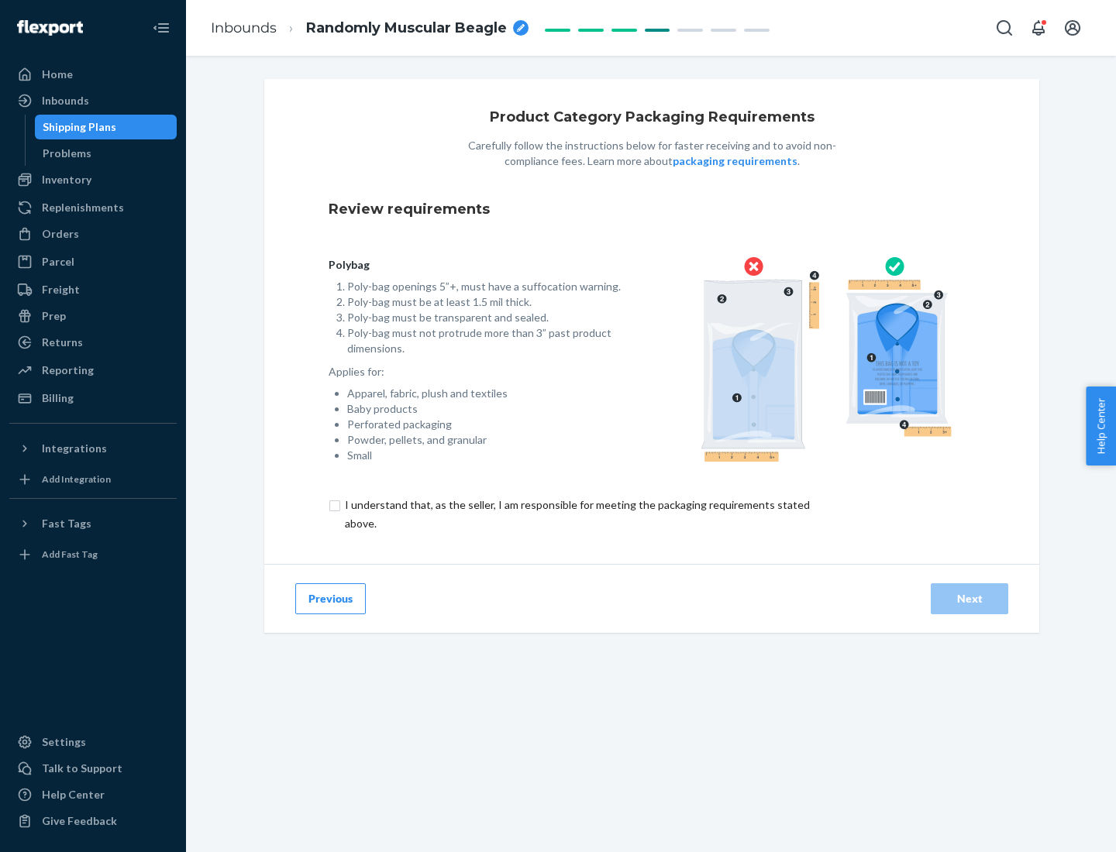
click at [576, 514] on input "checkbox" at bounding box center [585, 514] width 515 height 37
checkbox input "true"
click at [969, 598] on div "Next" at bounding box center [969, 598] width 51 height 15
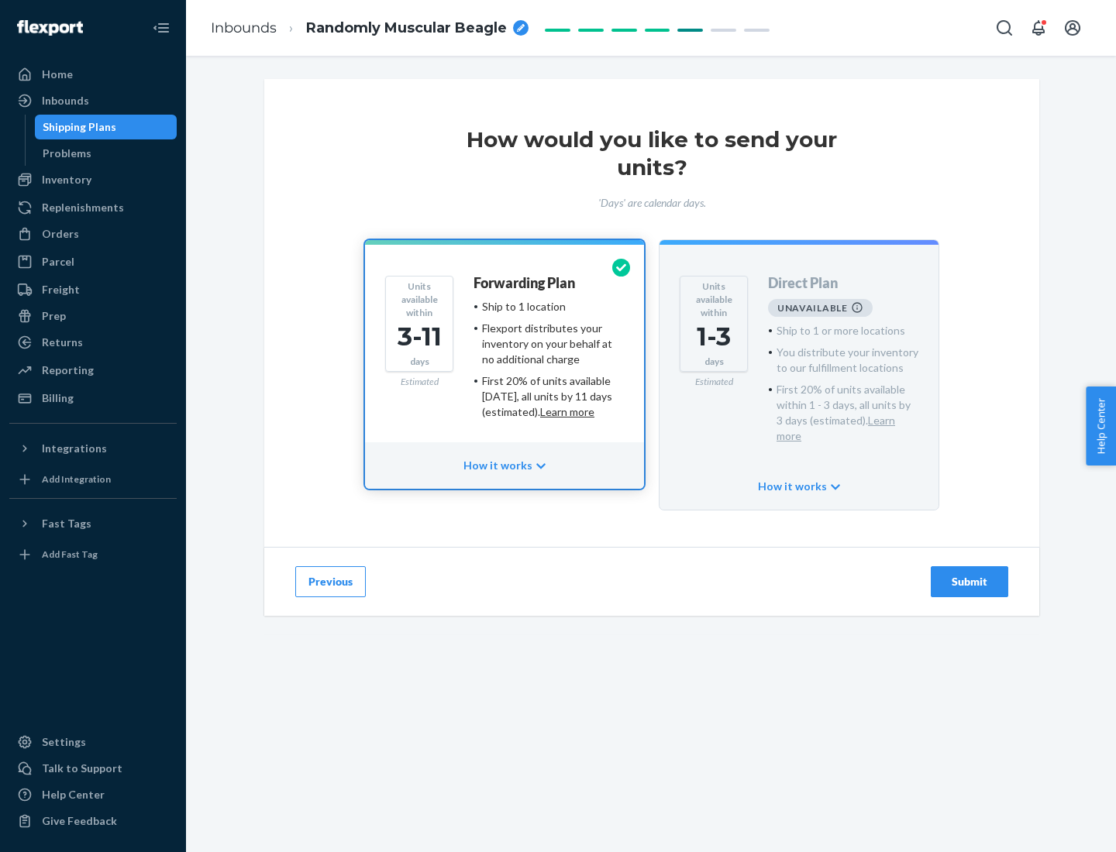
click at [525, 283] on h4 "Forwarding Plan" at bounding box center [523, 283] width 101 height 15
click at [969, 574] on div "Submit" at bounding box center [969, 581] width 51 height 15
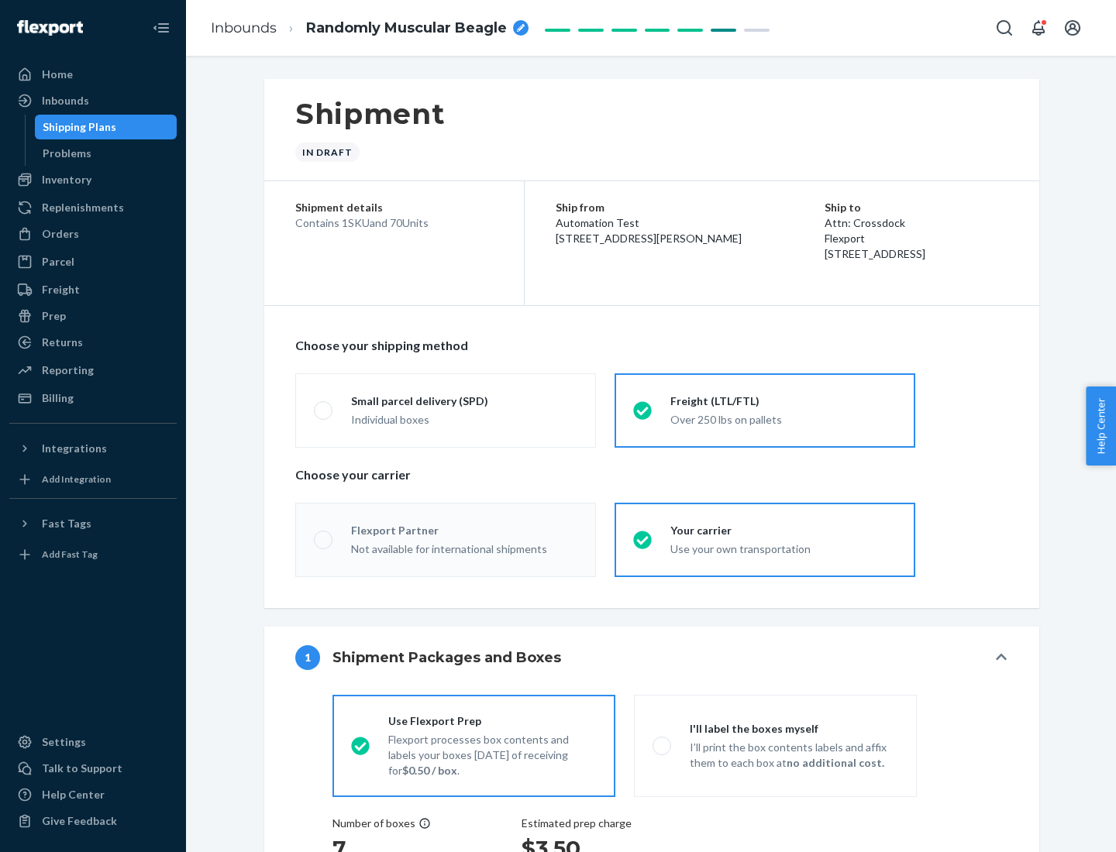
radio input "true"
radio input "false"
radio input "true"
radio input "false"
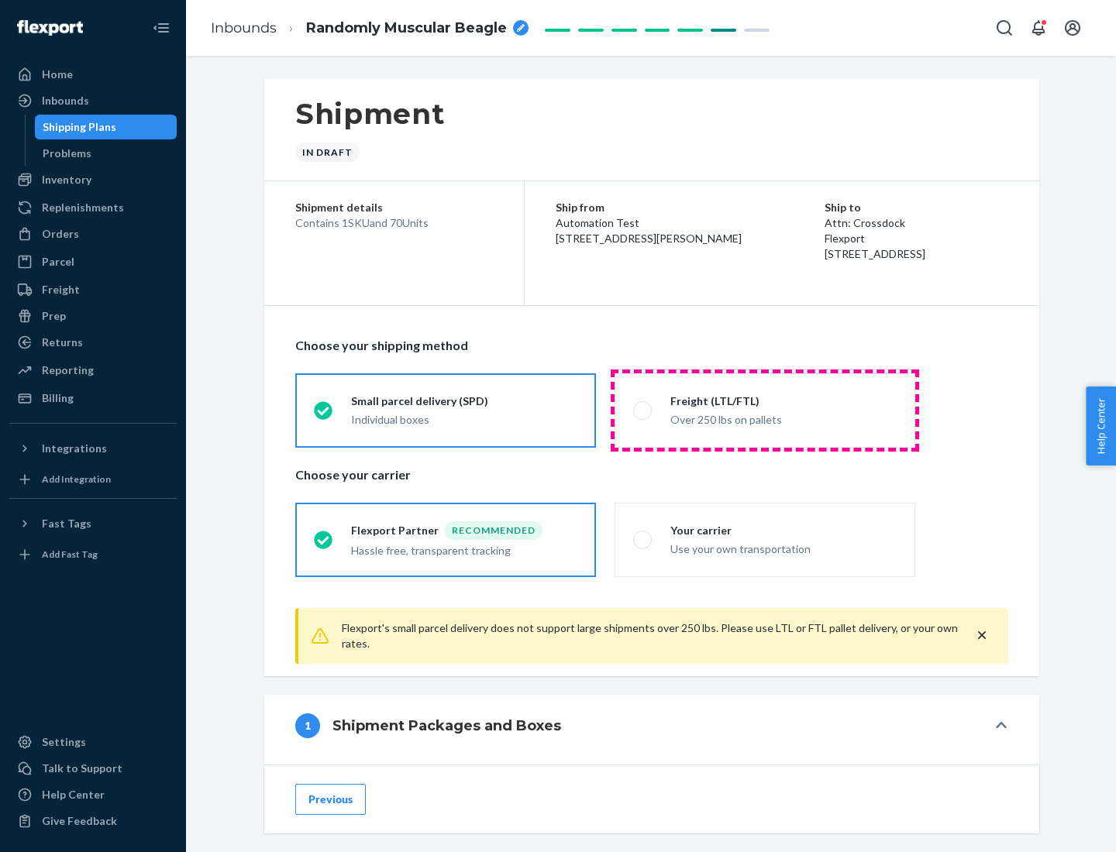
click at [765, 410] on div "Over 250 lbs on pallets" at bounding box center [783, 418] width 226 height 19
click at [643, 410] on input "Freight (LTL/FTL) Over 250 lbs on pallets" at bounding box center [638, 410] width 10 height 10
radio input "true"
radio input "false"
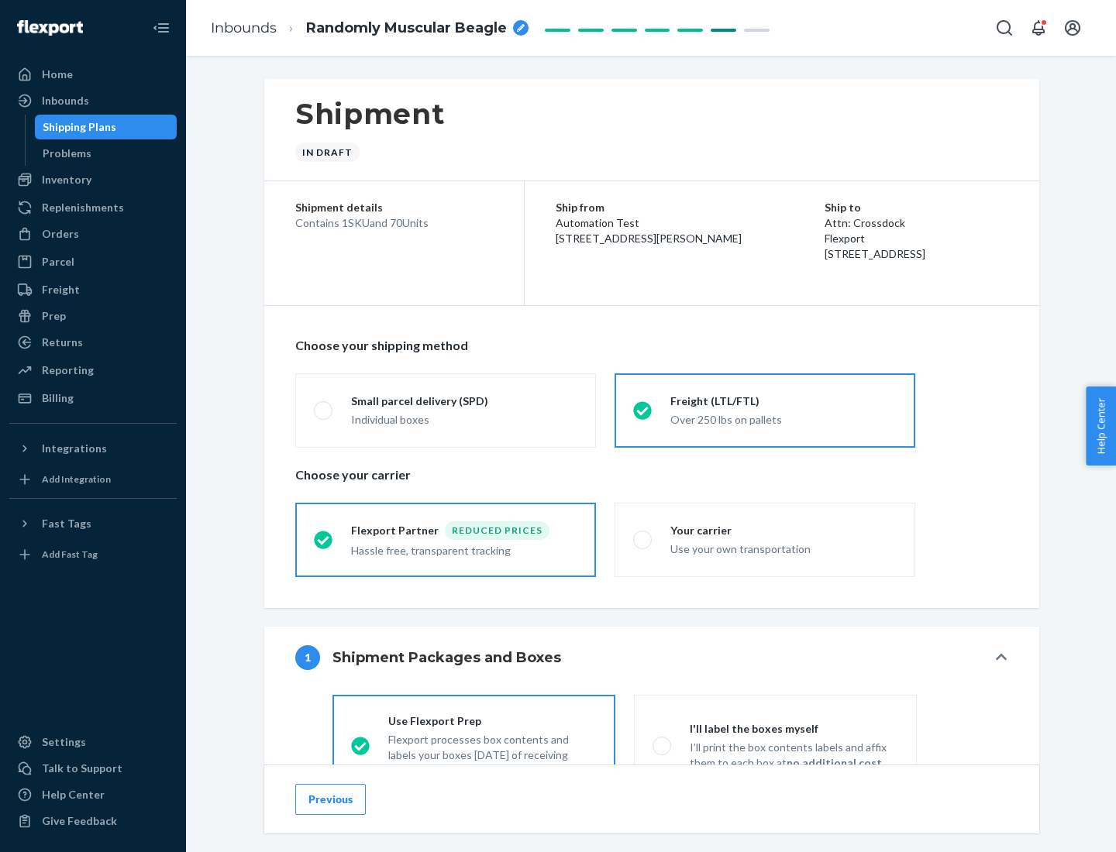
scroll to position [86, 0]
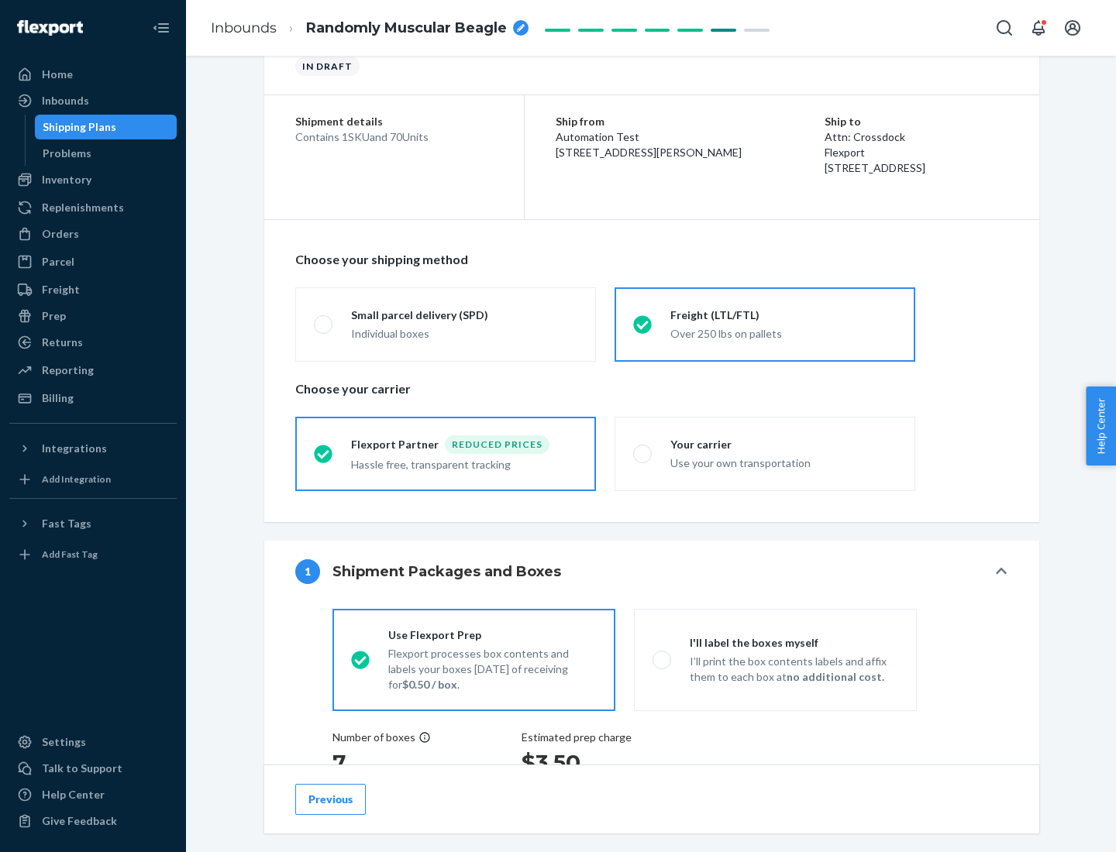
click at [765, 453] on div "Use your own transportation" at bounding box center [783, 461] width 226 height 19
click at [643, 453] on input "Your carrier Use your own transportation" at bounding box center [638, 454] width 10 height 10
radio input "true"
radio input "false"
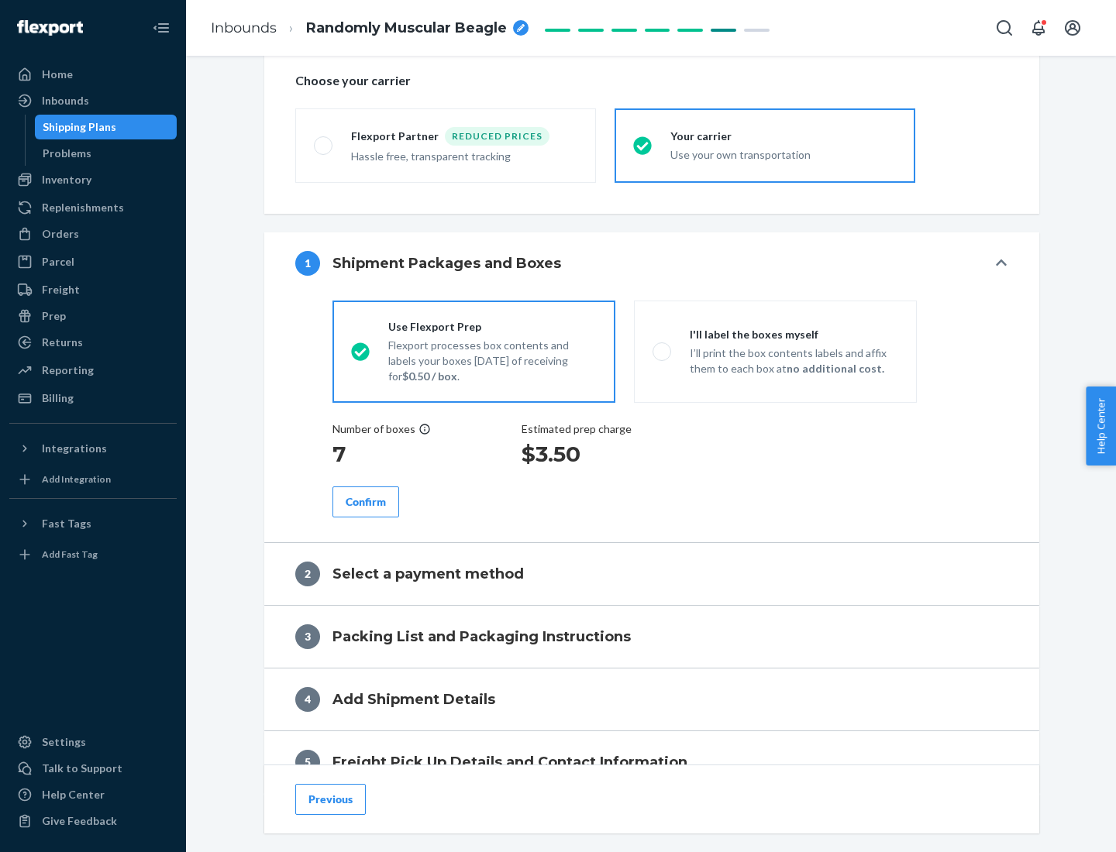
scroll to position [292, 0]
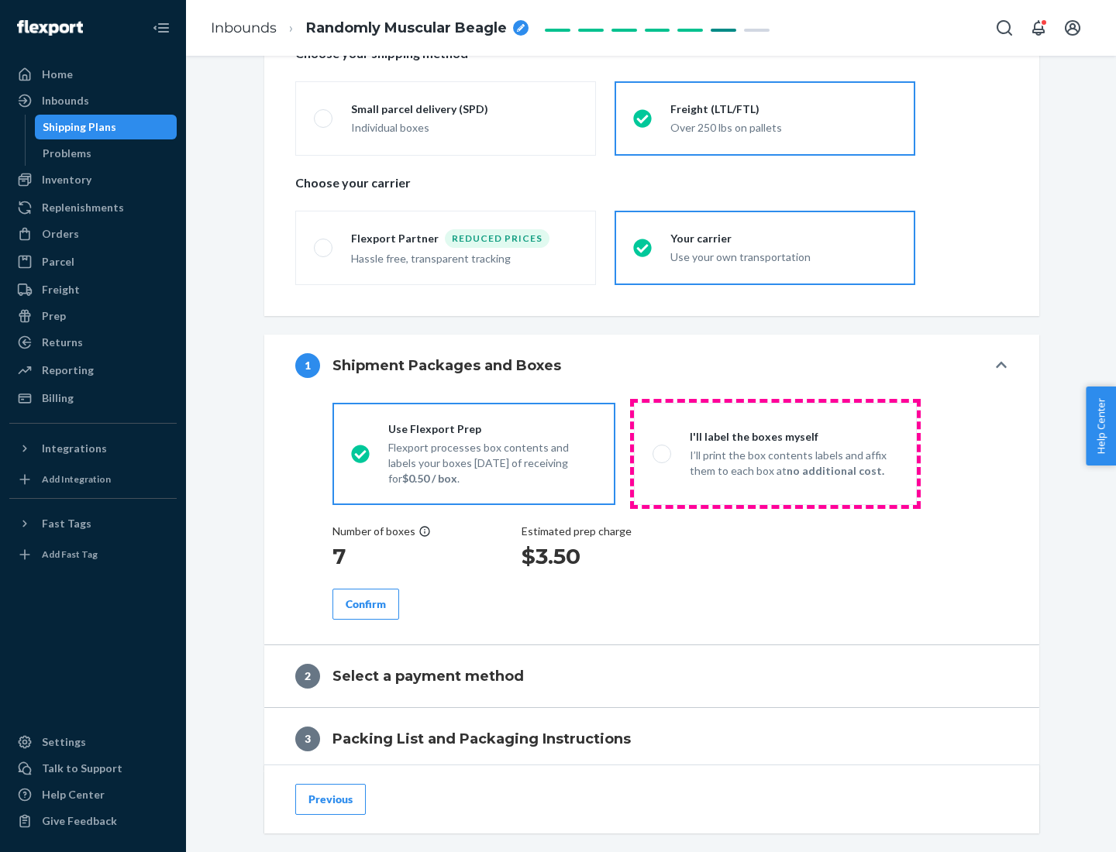
click at [775, 453] on p "I’ll print the box contents labels and affix them to each box at no additional …" at bounding box center [793, 463] width 208 height 31
click at [662, 453] on input "I'll label the boxes myself I’ll print the box contents labels and affix them t…" at bounding box center [657, 454] width 10 height 10
radio input "true"
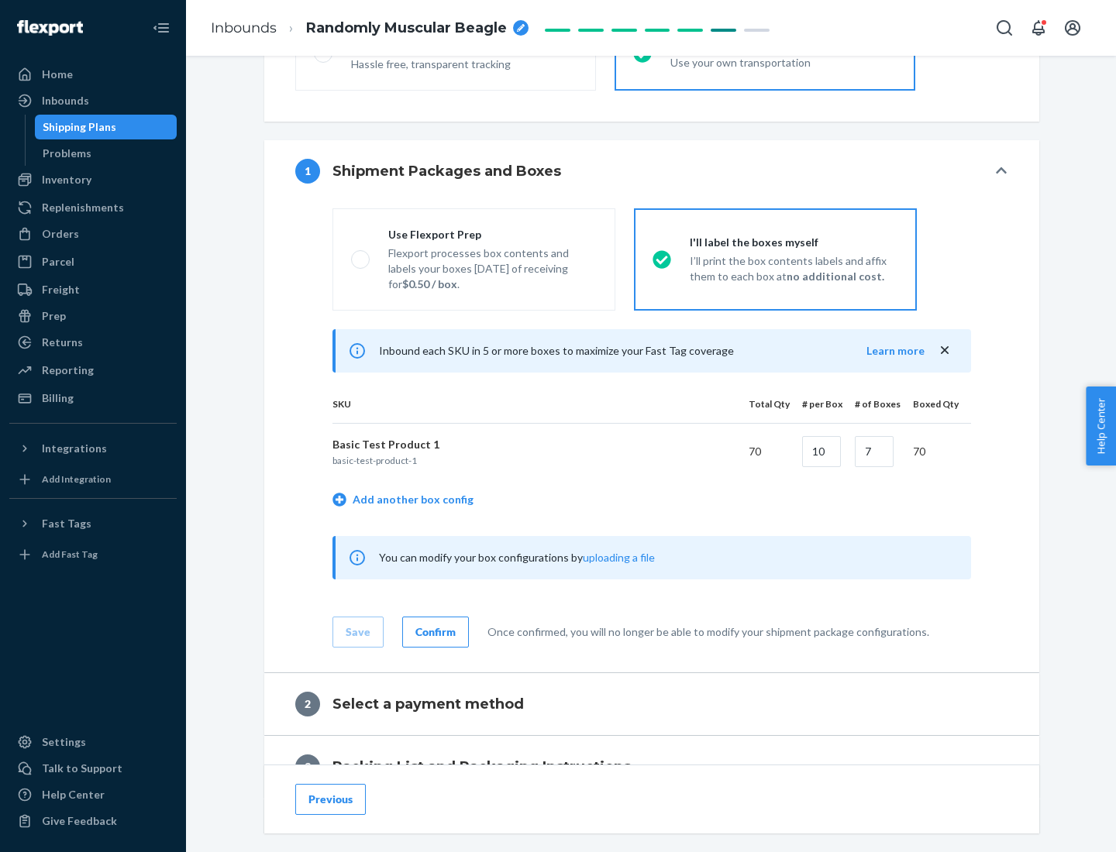
scroll to position [267, 0]
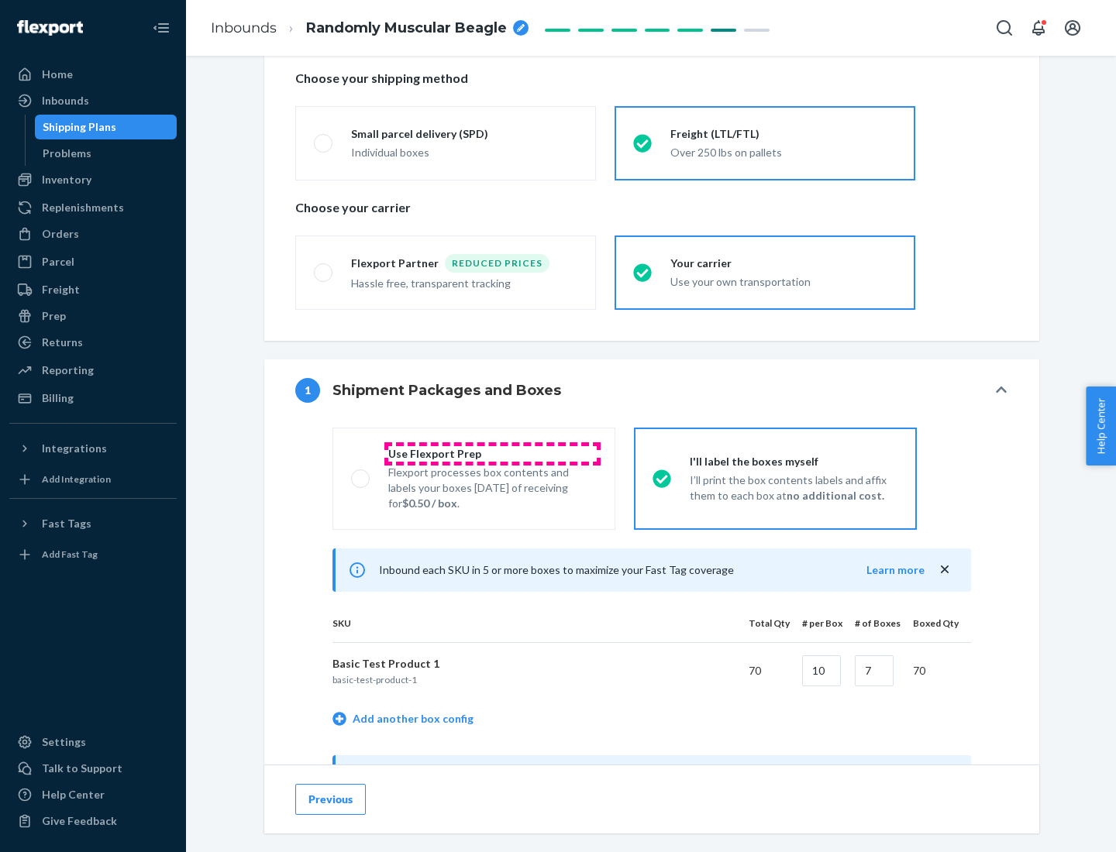
click at [492, 453] on div "Use Flexport Prep" at bounding box center [492, 453] width 208 height 15
click at [361, 473] on input "Use Flexport Prep Flexport processes box contents and labels your boxes [DATE] …" at bounding box center [356, 478] width 10 height 10
radio input "true"
radio input "false"
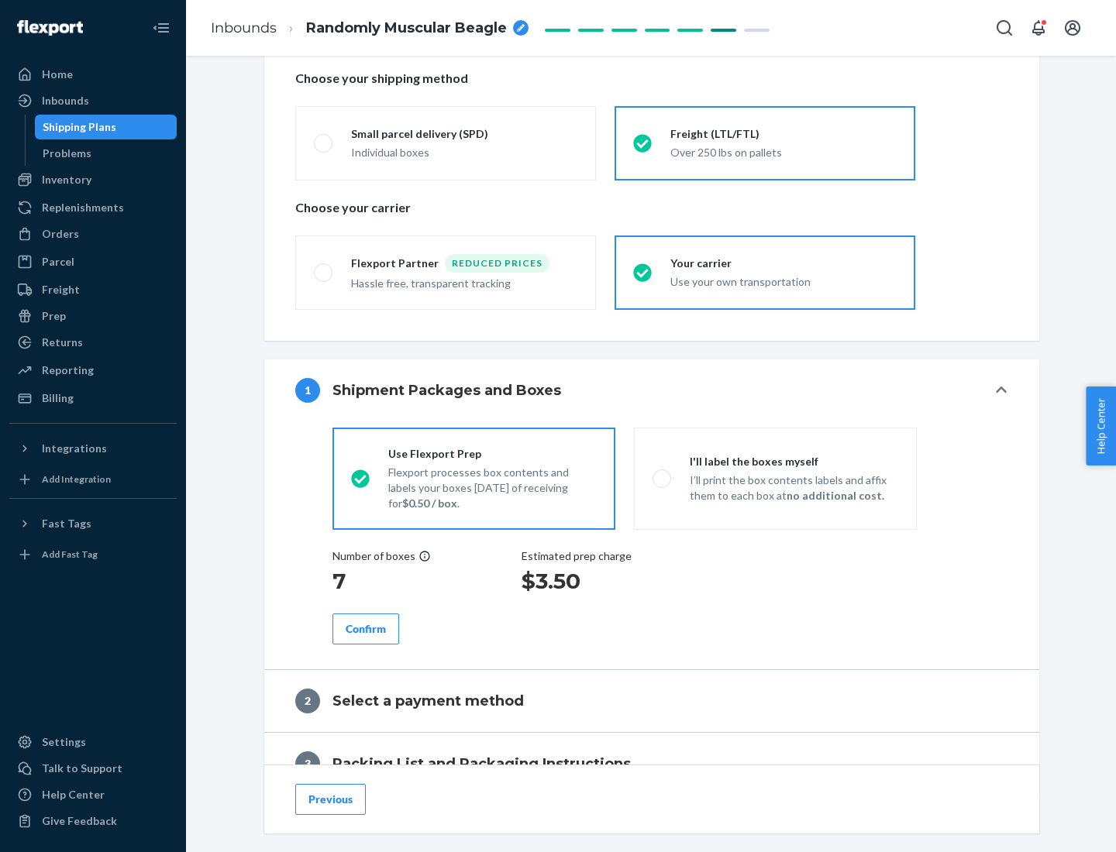
scroll to position [442, 0]
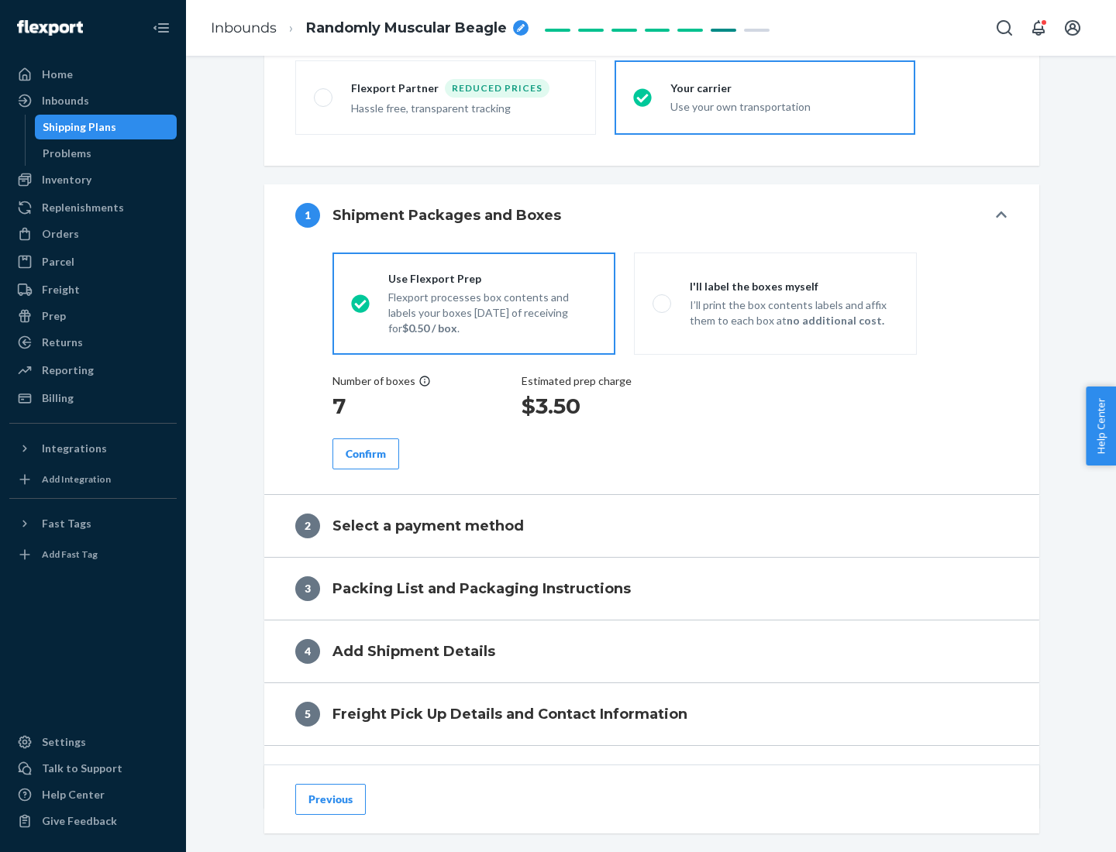
click at [366, 453] on div "Confirm" at bounding box center [366, 453] width 40 height 15
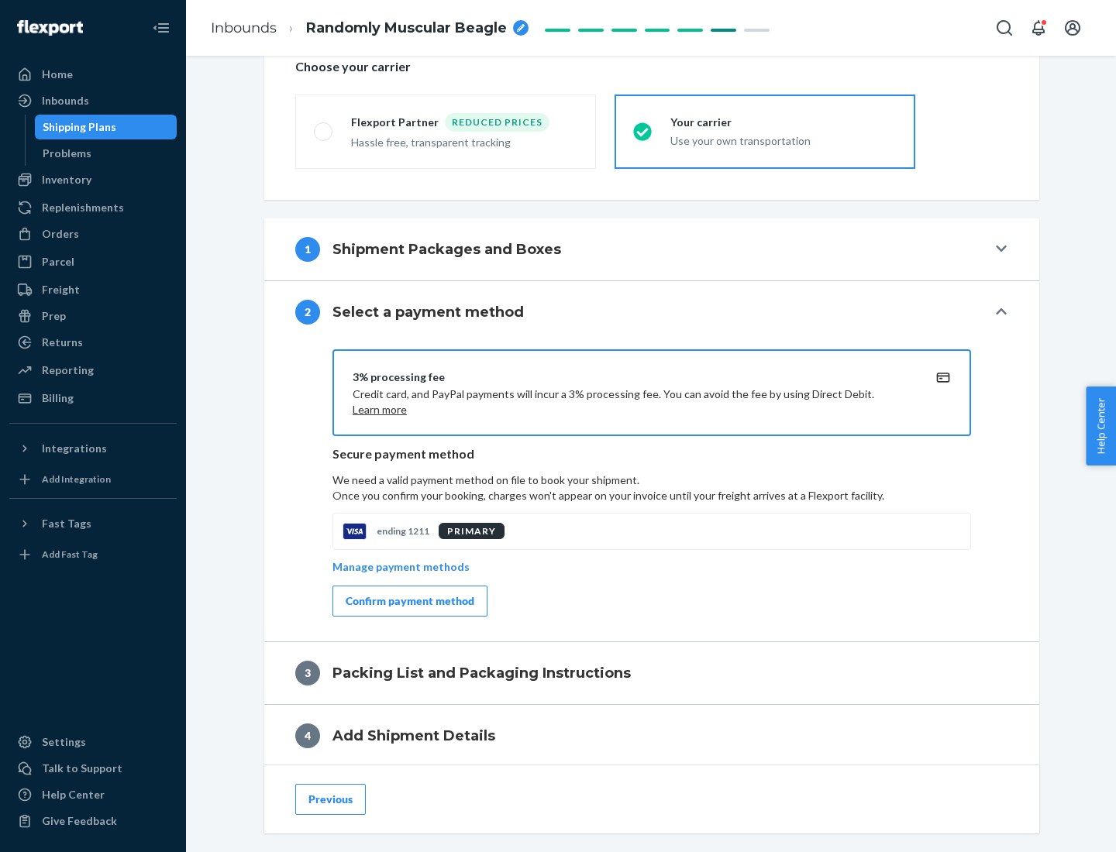
scroll to position [555, 0]
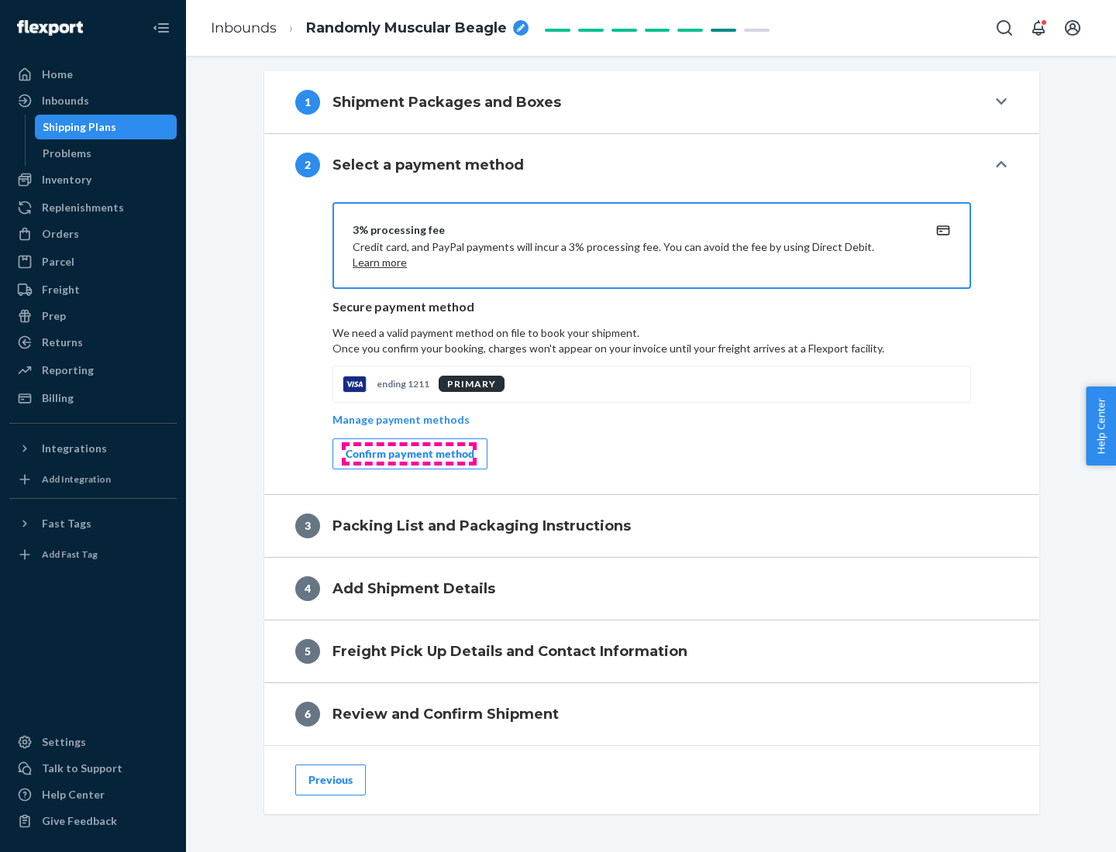
click at [408, 454] on div "Confirm payment method" at bounding box center [410, 453] width 129 height 15
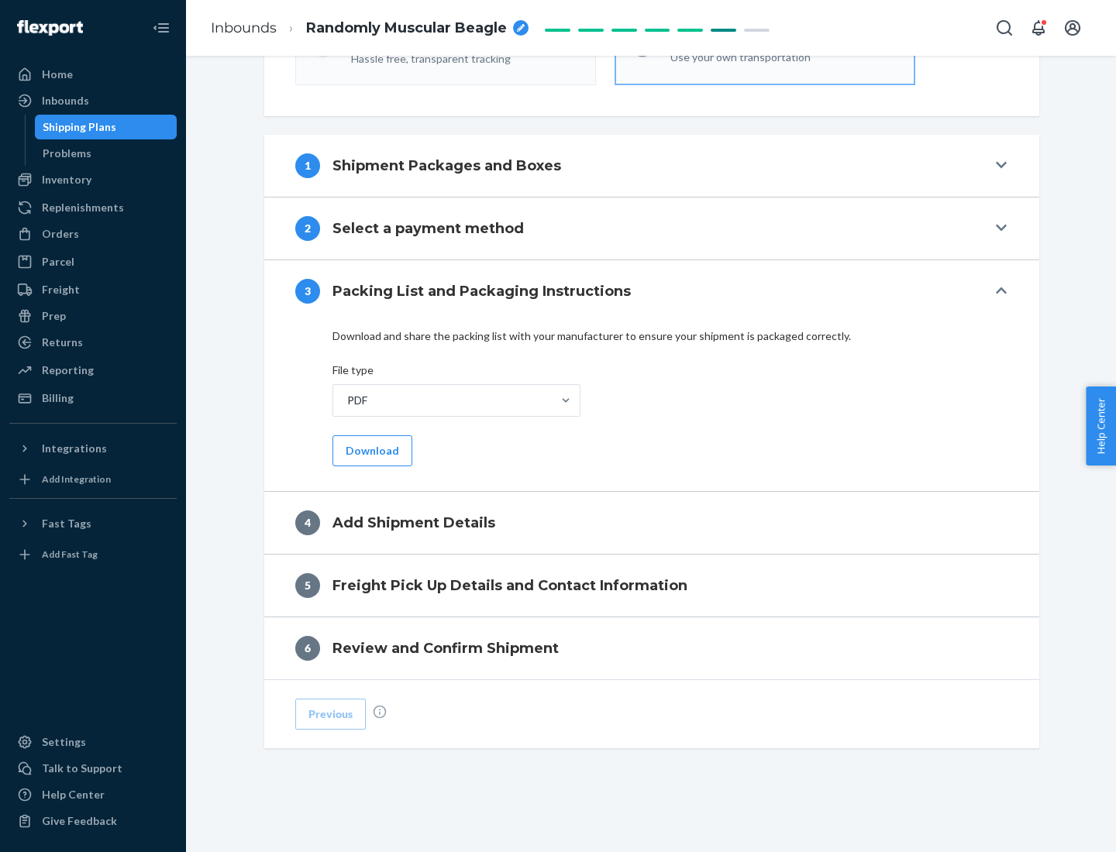
scroll to position [489, 0]
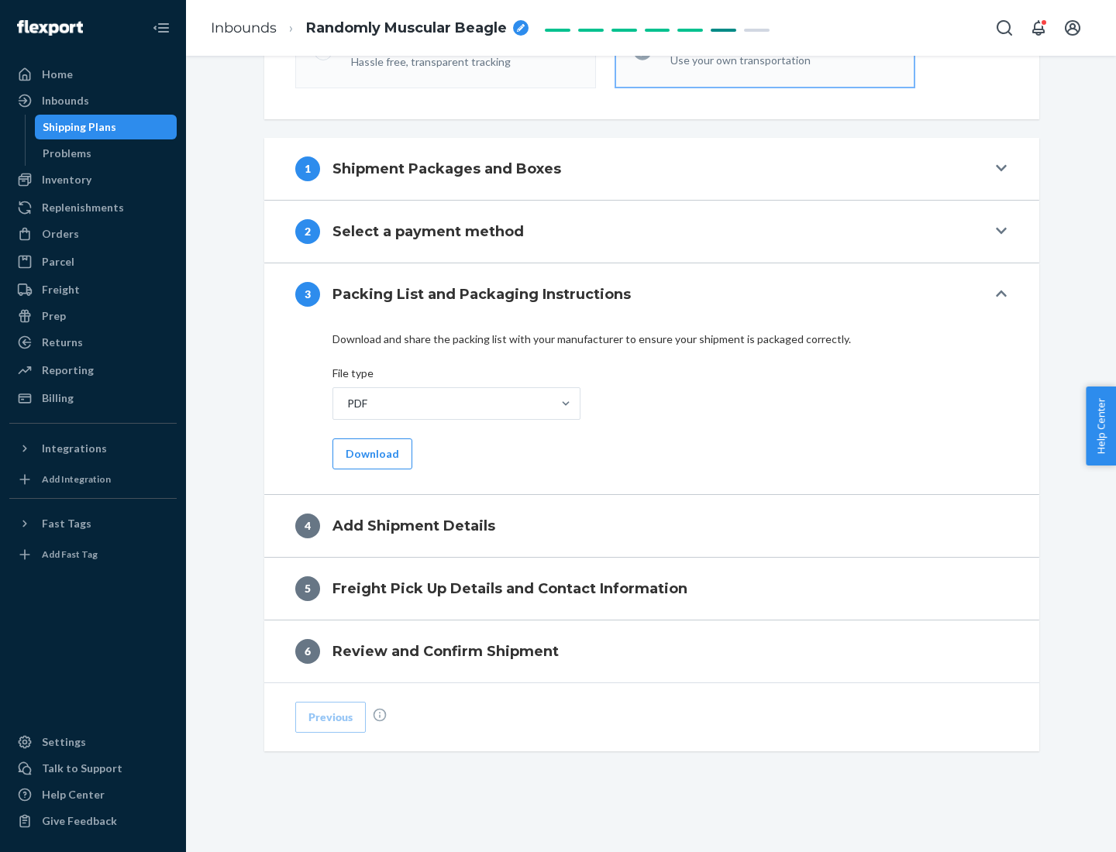
click at [370, 453] on button "Download" at bounding box center [372, 453] width 80 height 31
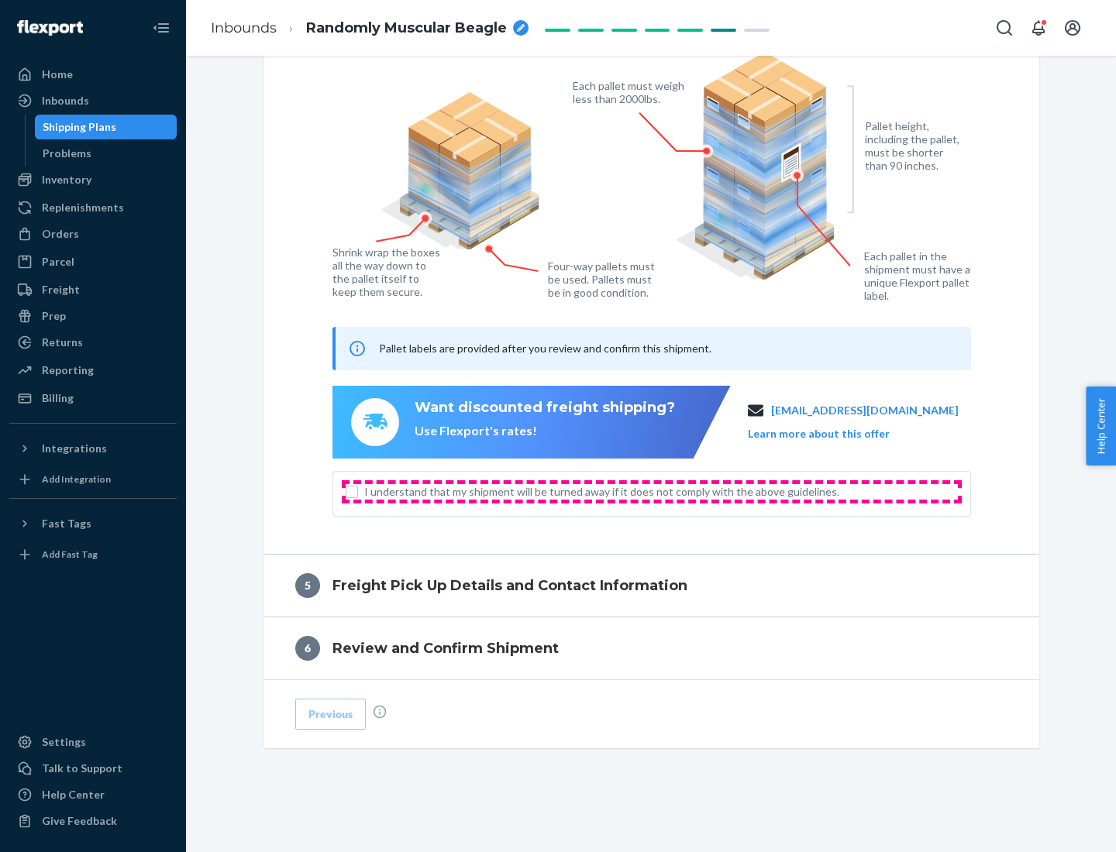
click at [652, 491] on span "I understand that my shipment will be turned away if it does not comply with th…" at bounding box center [660, 491] width 593 height 15
click at [358, 491] on input "I understand that my shipment will be turned away if it does not comply with th…" at bounding box center [352, 492] width 12 height 12
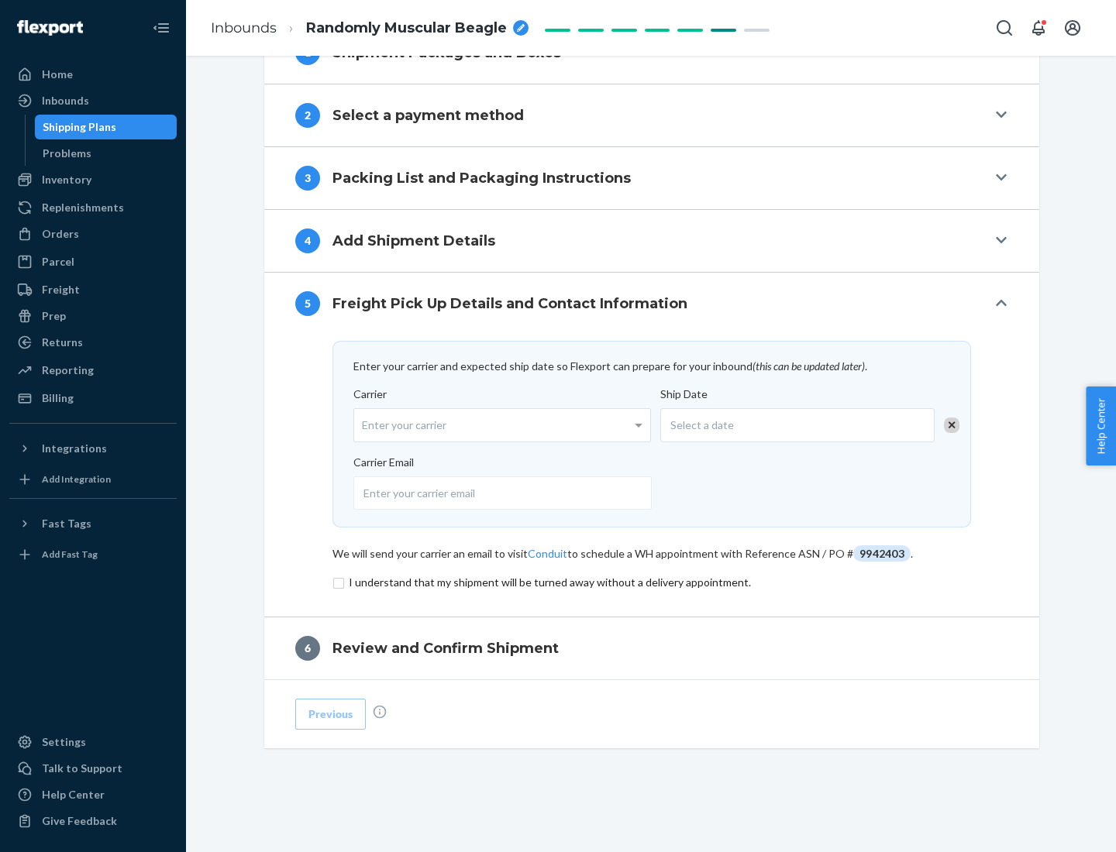
click at [652, 582] on input "checkbox" at bounding box center [651, 582] width 638 height 19
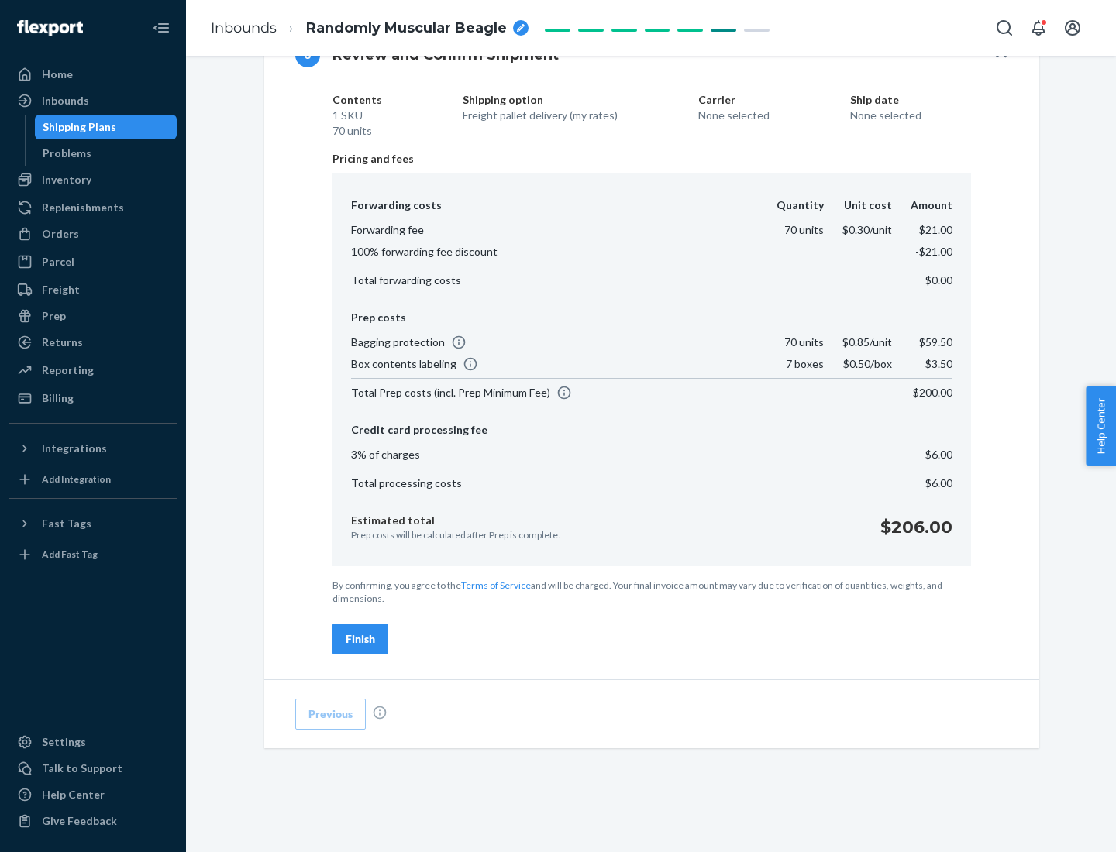
click at [360, 639] on div "Finish" at bounding box center [360, 638] width 29 height 15
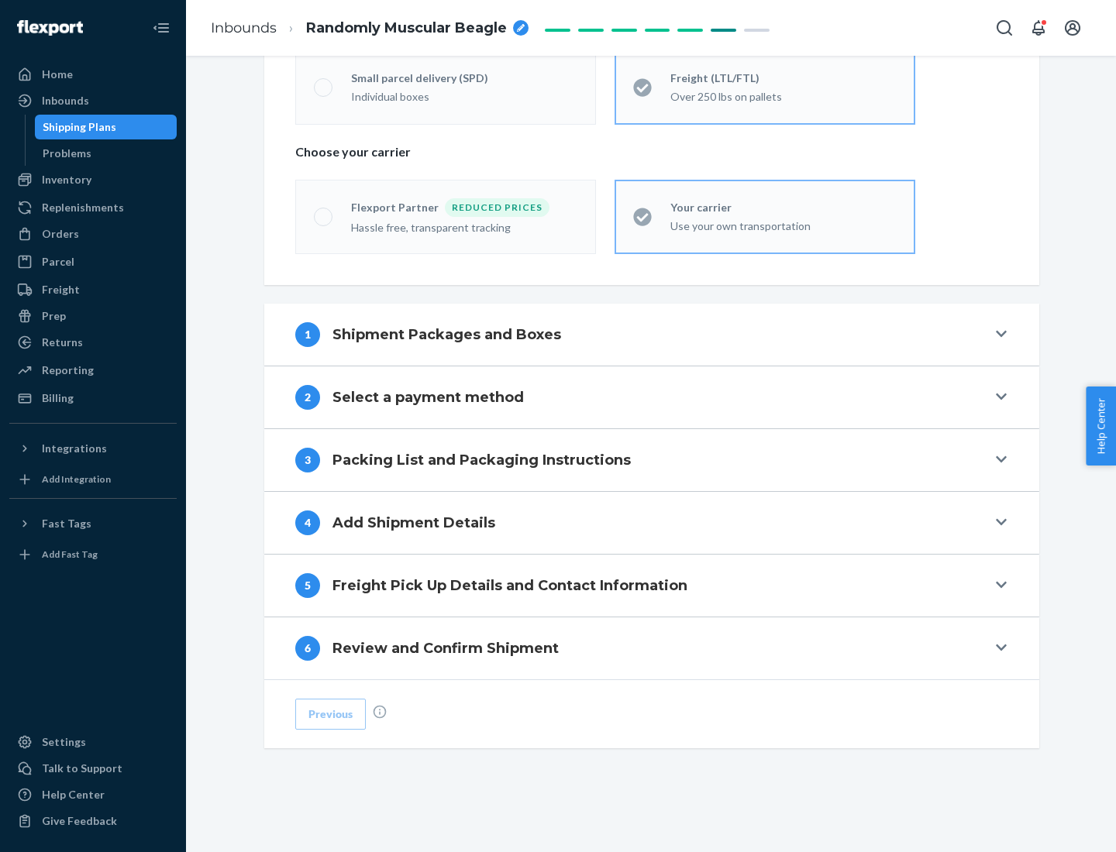
scroll to position [323, 0]
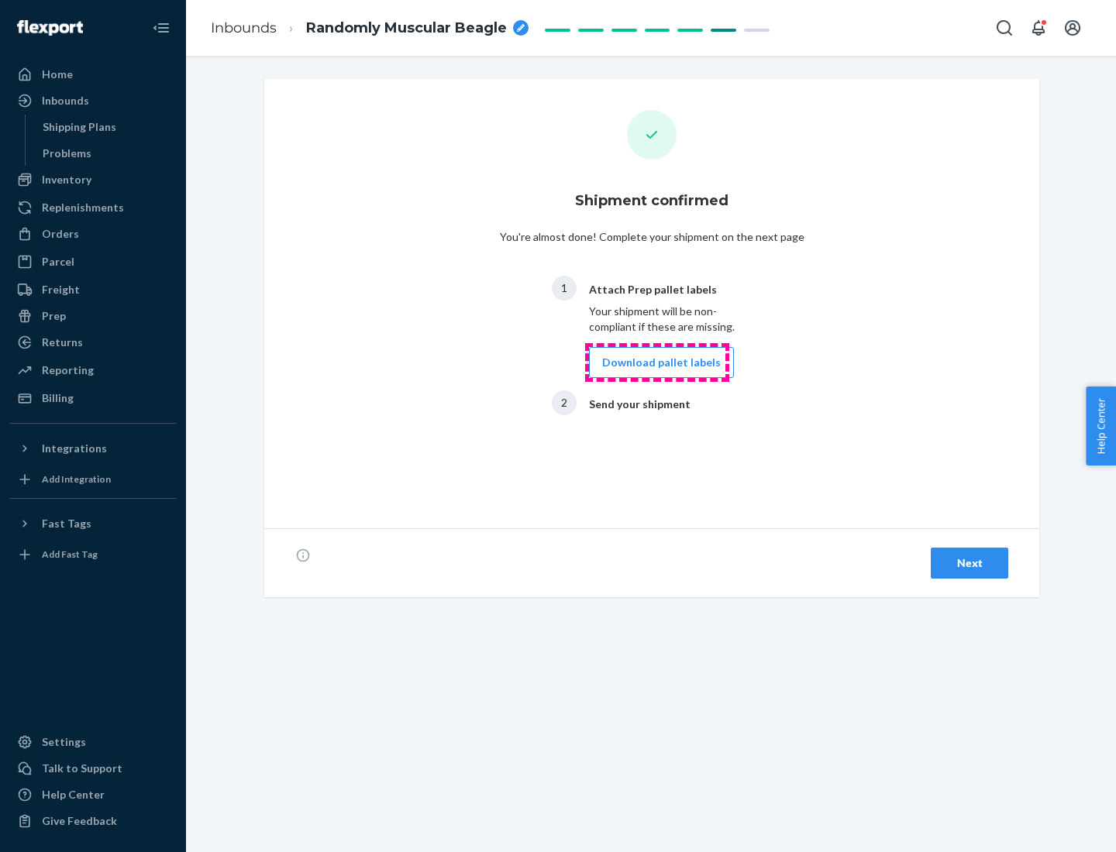
click at [657, 363] on button "Download pallet labels" at bounding box center [661, 362] width 145 height 31
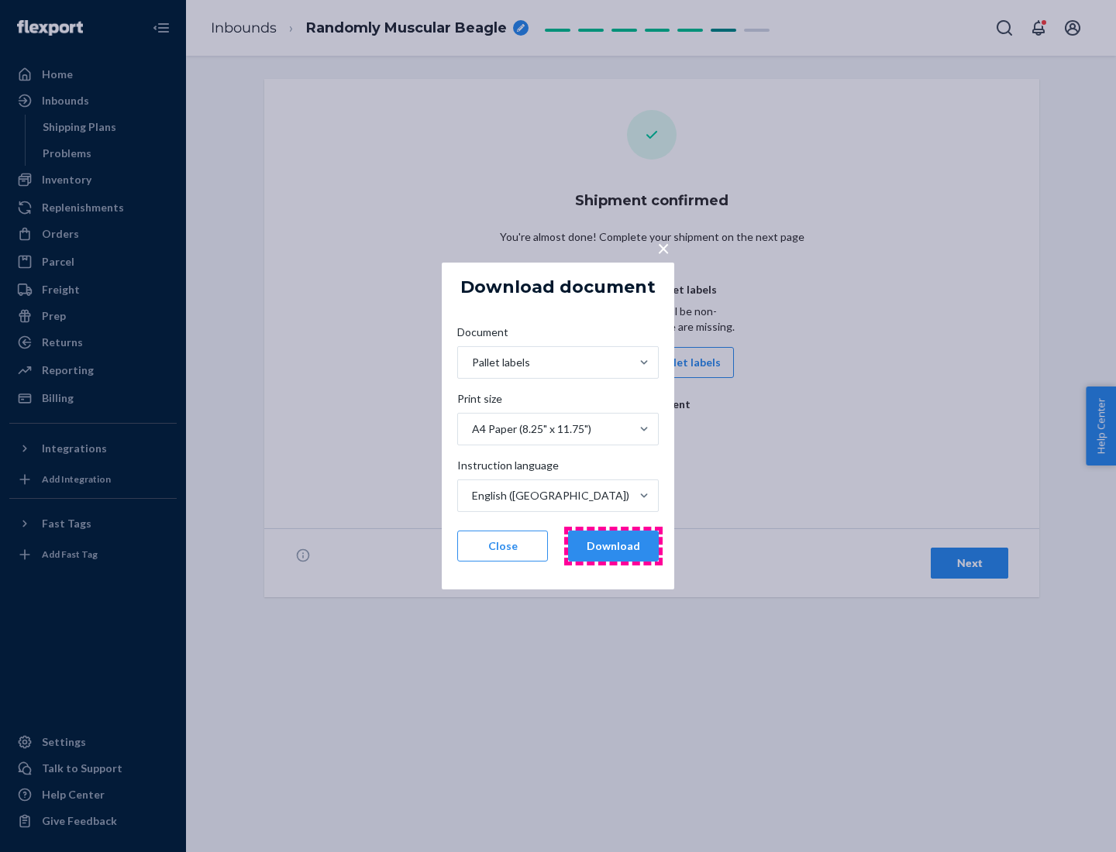
click at [613, 546] on button "Download" at bounding box center [613, 546] width 91 height 31
click at [662, 247] on span "×" at bounding box center [663, 248] width 12 height 26
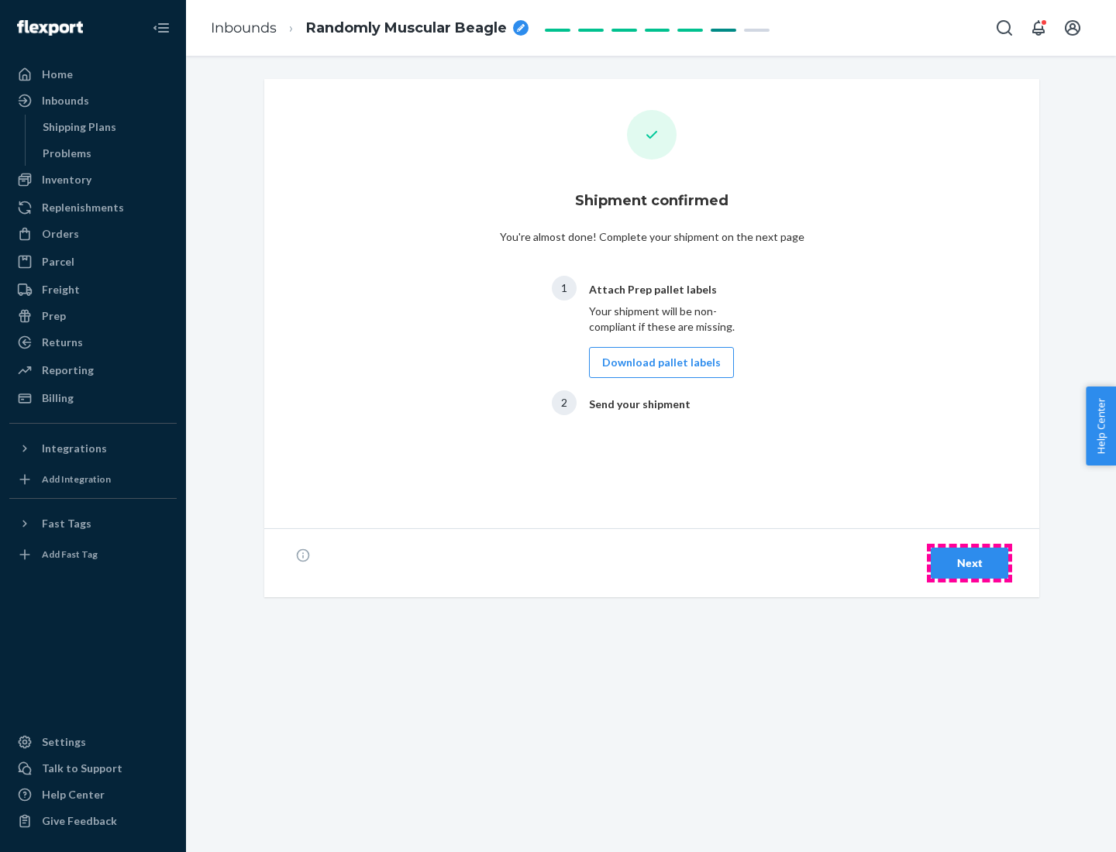
click at [969, 563] on div "Next" at bounding box center [969, 562] width 51 height 15
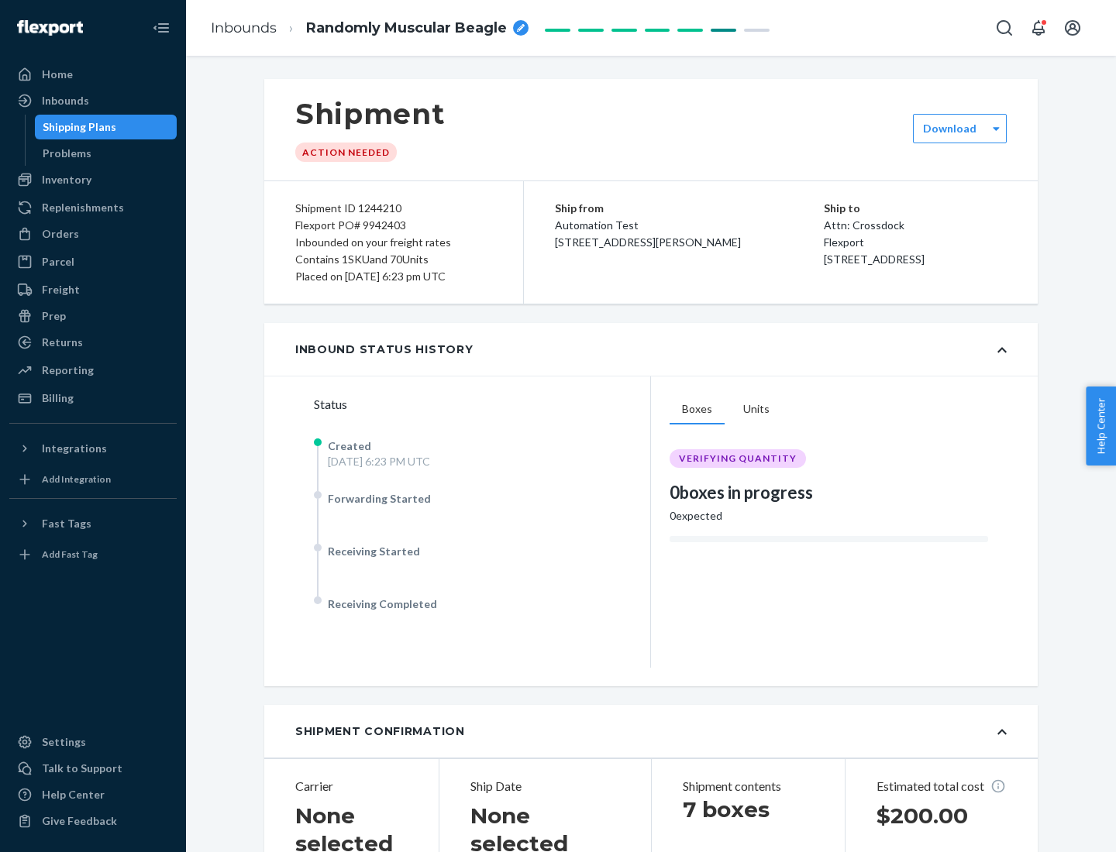
scroll to position [332, 0]
